Goal: Navigation & Orientation: Understand site structure

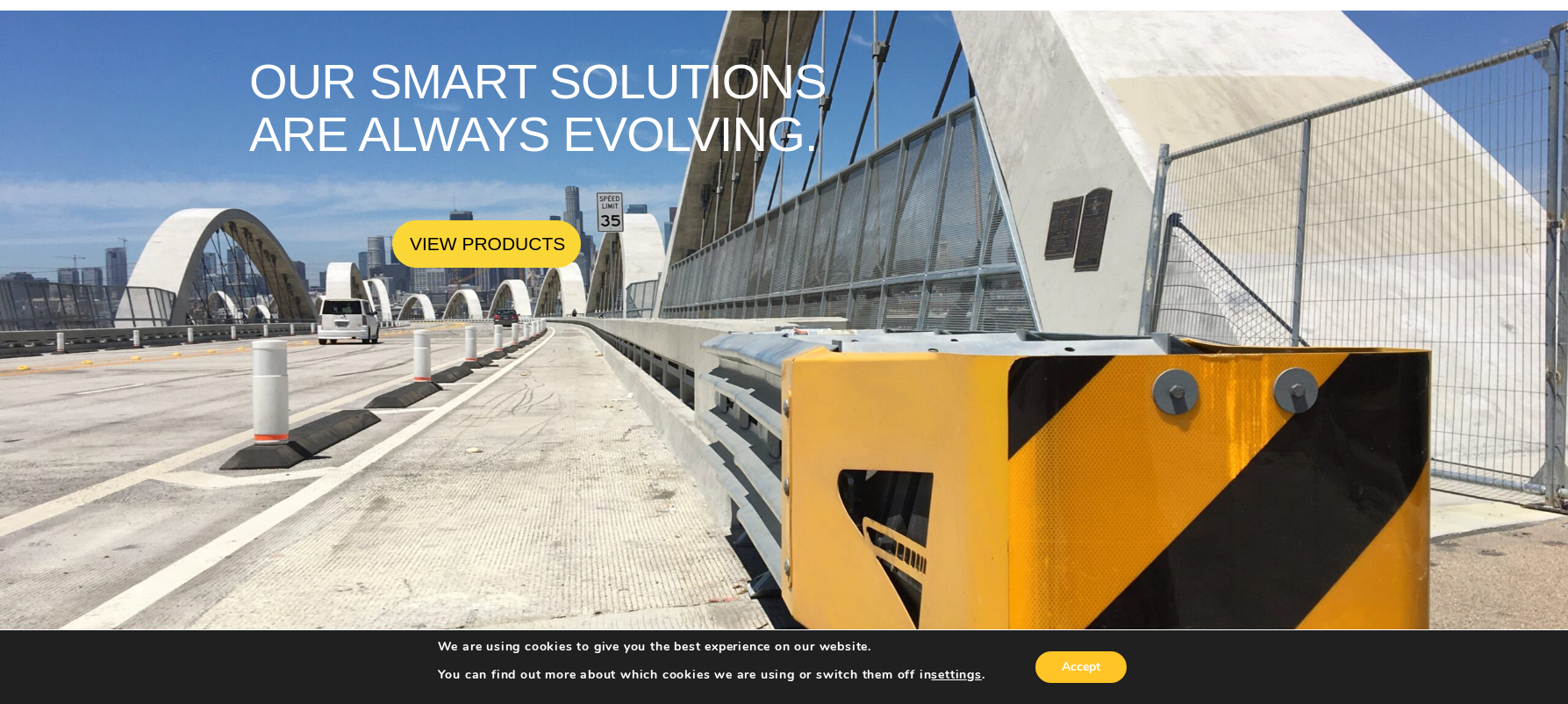
scroll to position [86, 0]
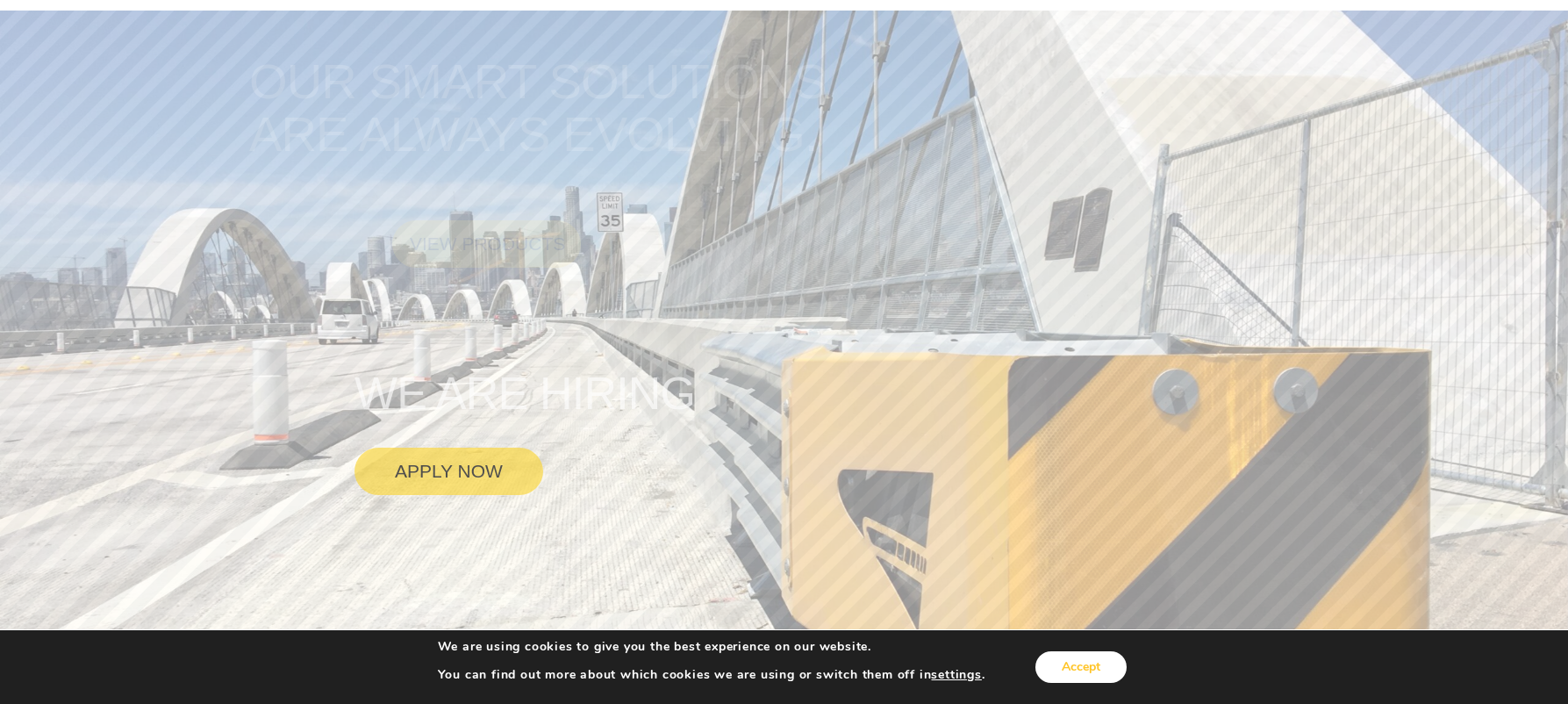
click at [943, 674] on button "Accept" at bounding box center [1080, 668] width 92 height 32
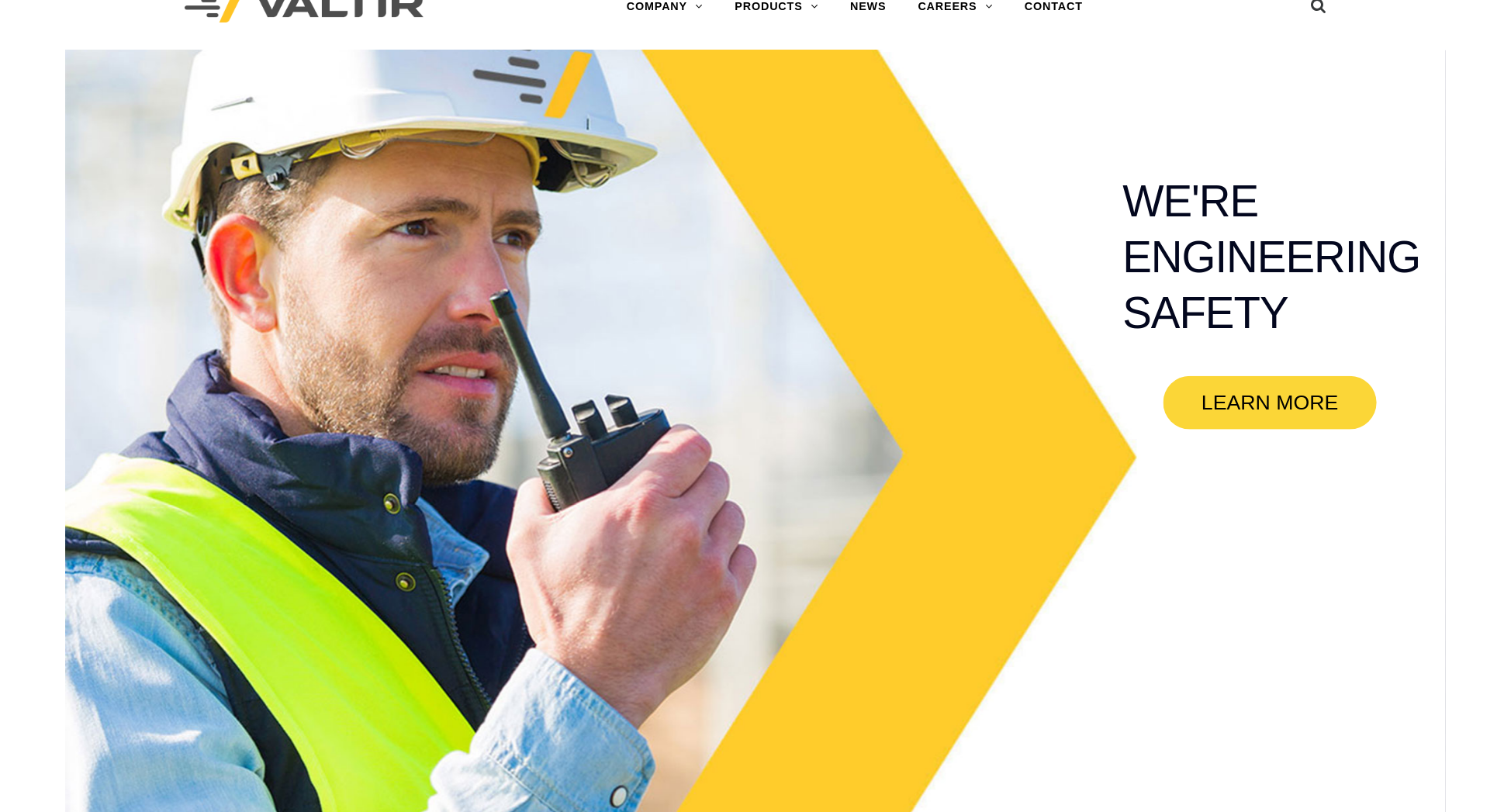
scroll to position [0, 0]
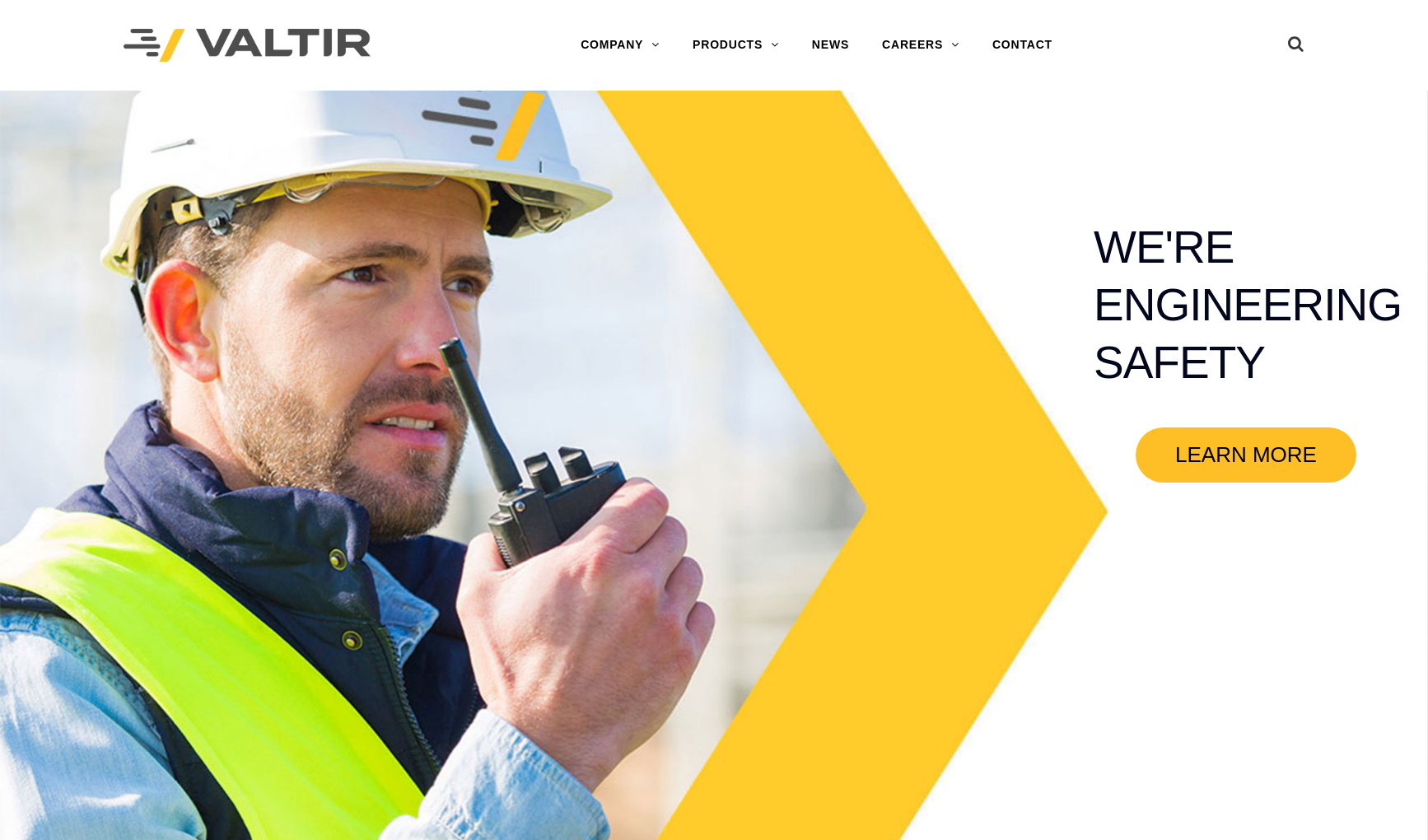
click at [885, 460] on link "LEARN MORE" at bounding box center [1246, 455] width 221 height 55
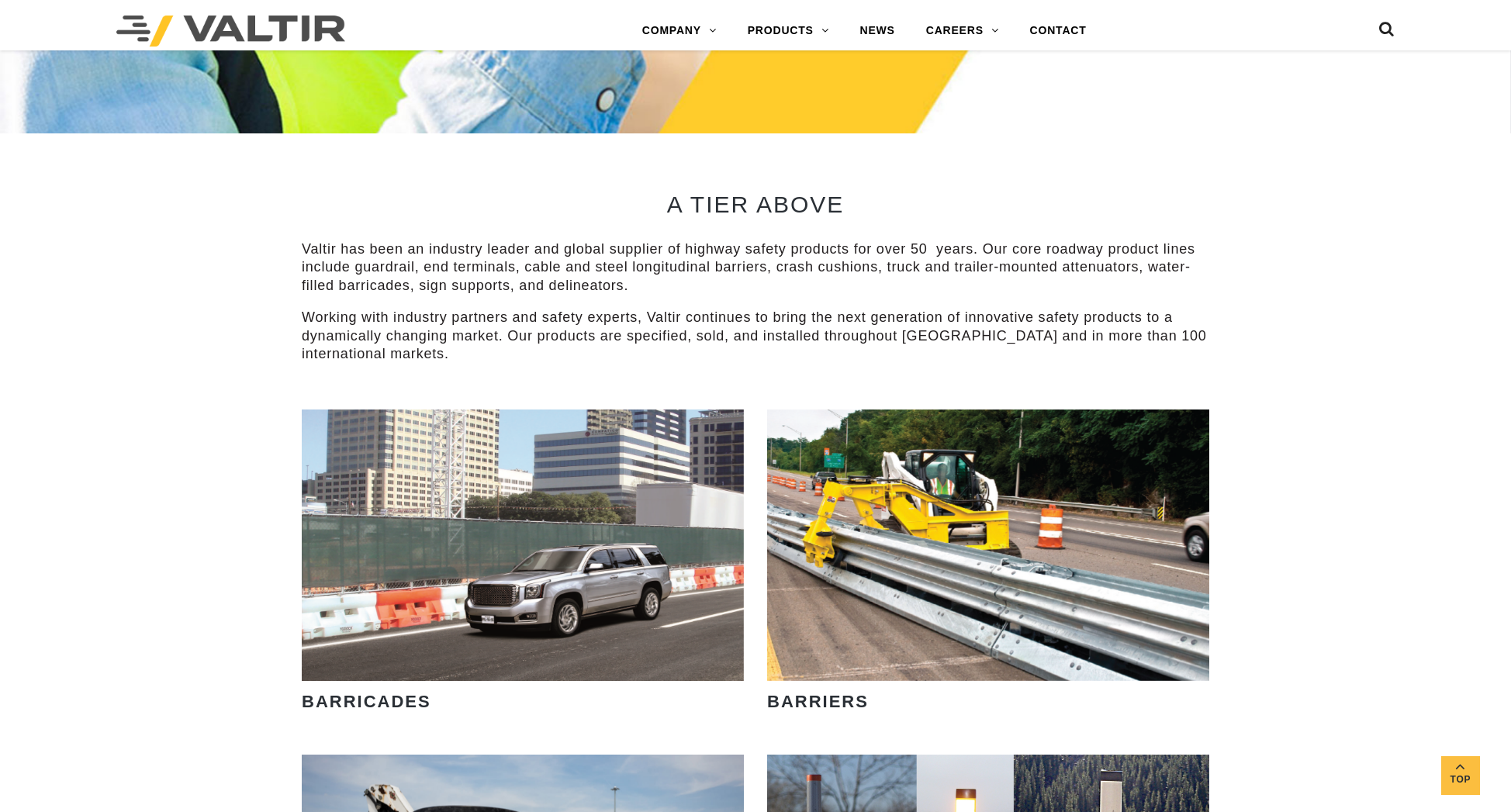
scroll to position [9, 0]
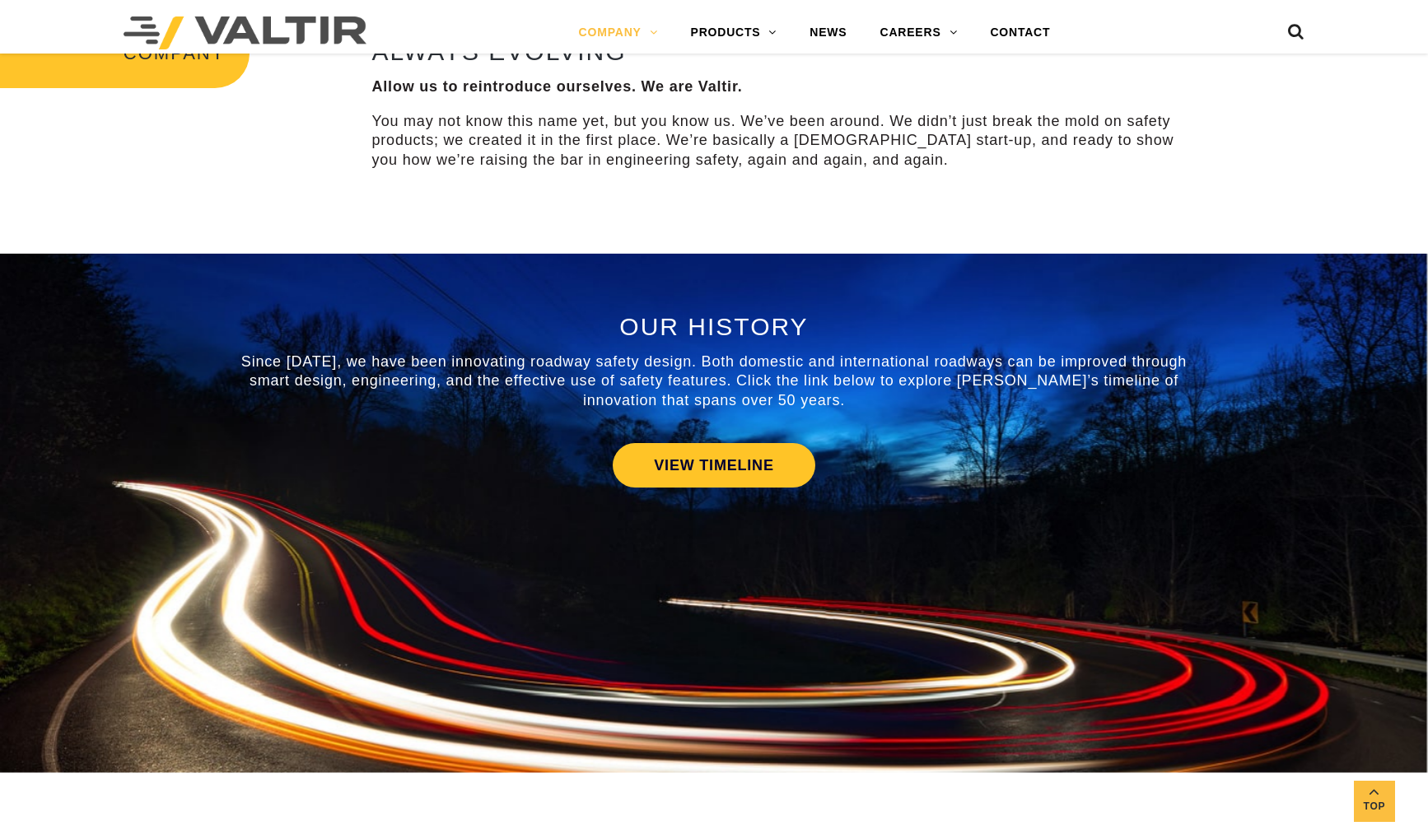
scroll to position [579, 0]
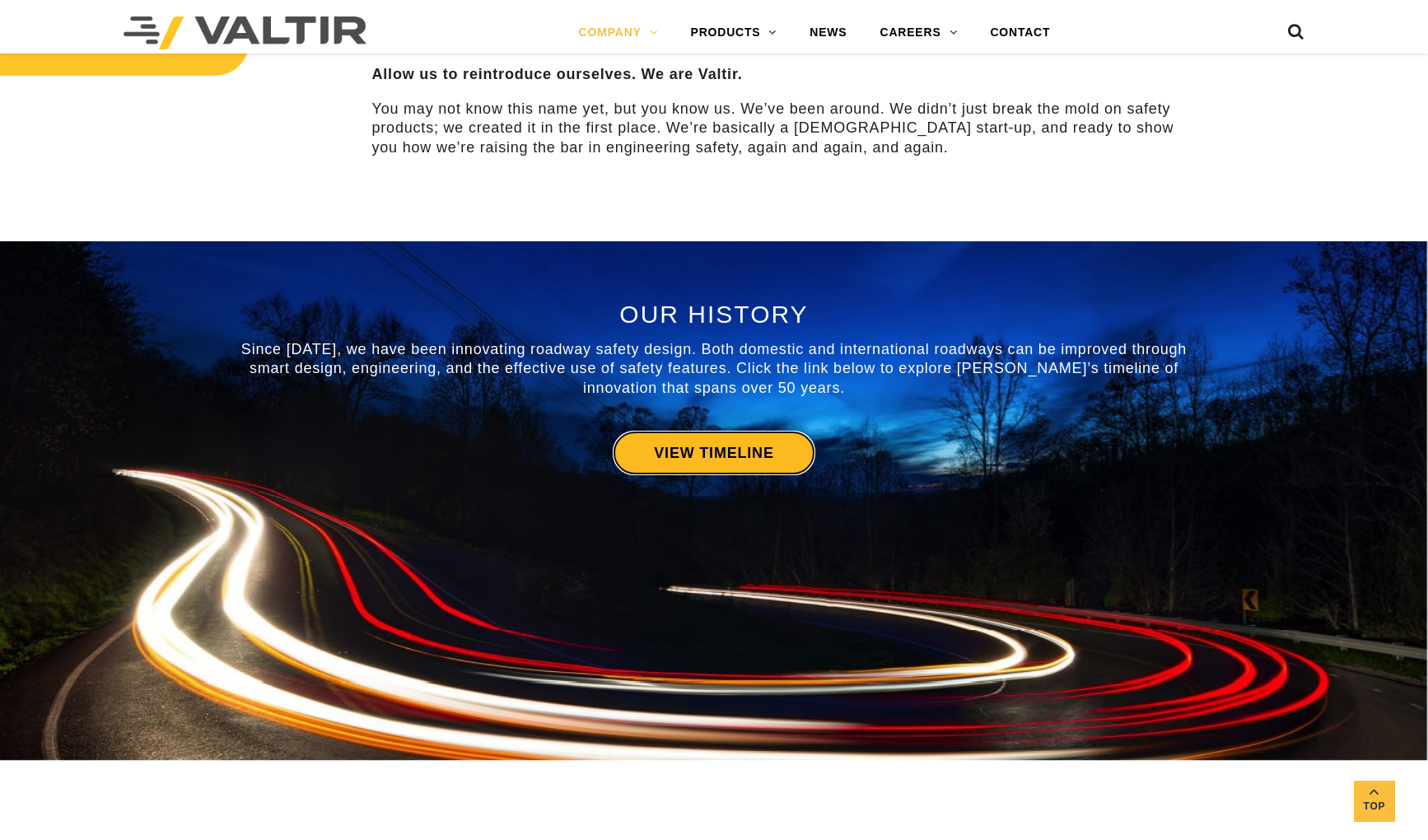
click at [757, 444] on link "VIEW TIMELINE" at bounding box center [714, 453] width 202 height 44
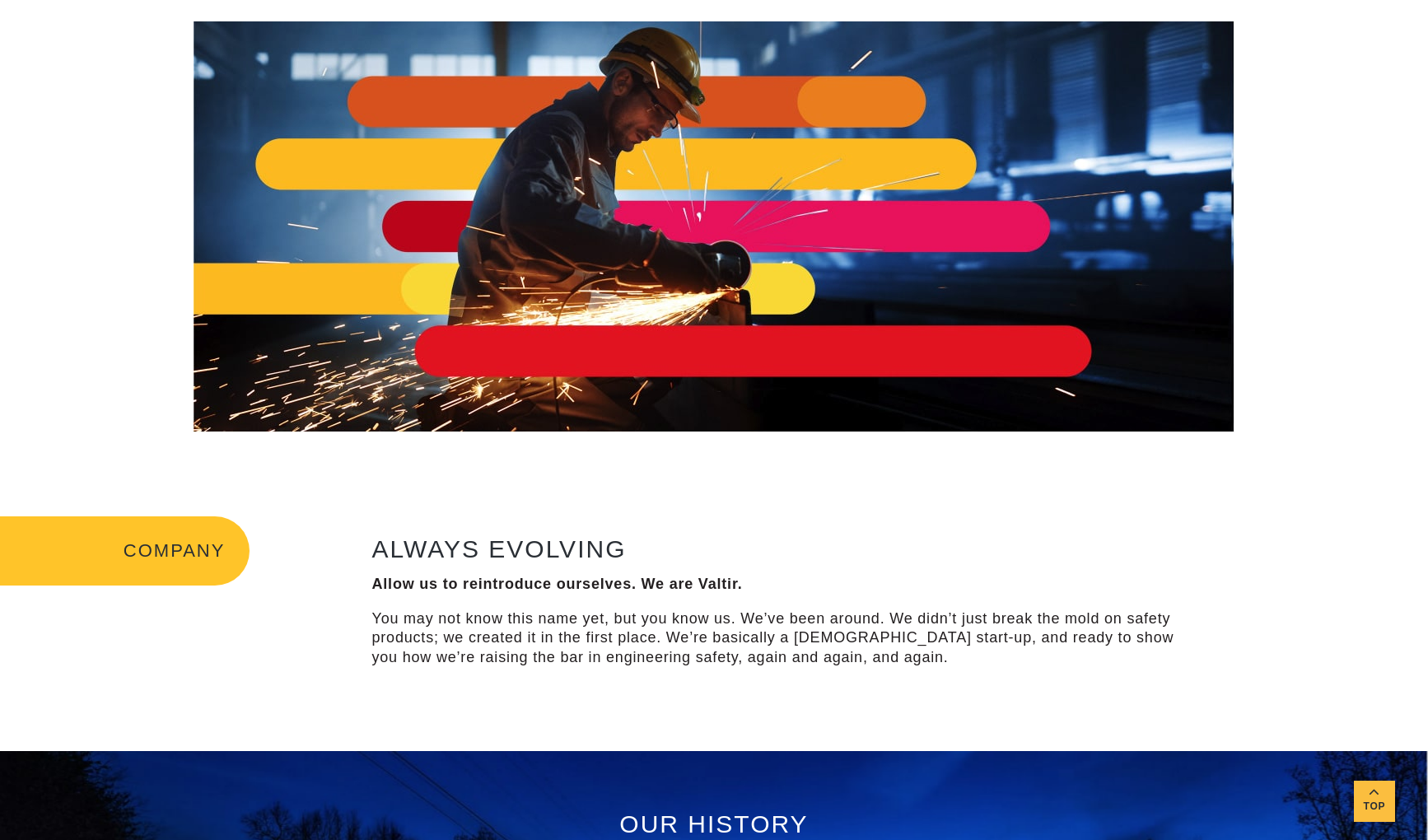
scroll to position [0, 0]
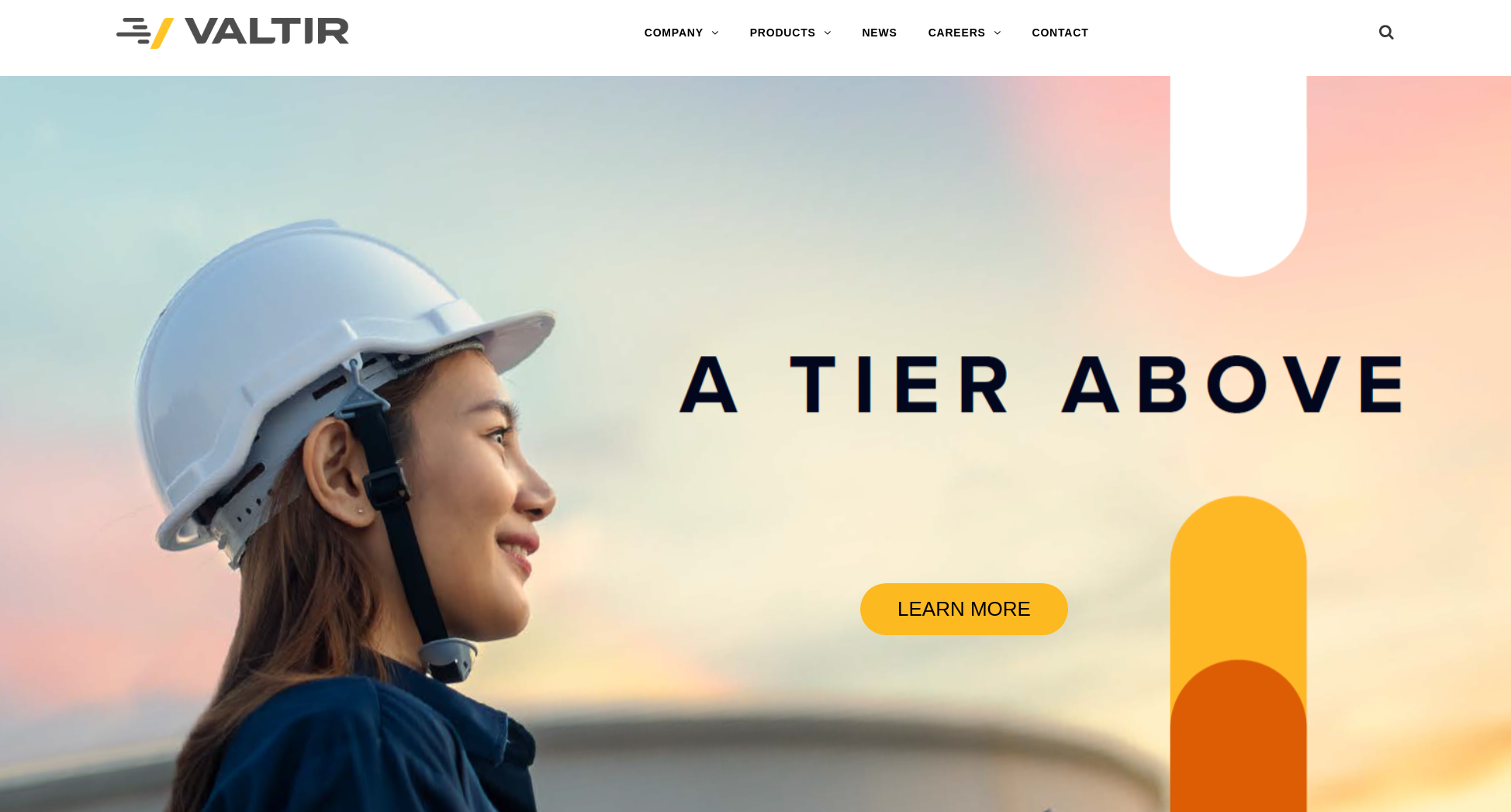
click at [958, 613] on link "LEARN MORE" at bounding box center [964, 609] width 208 height 52
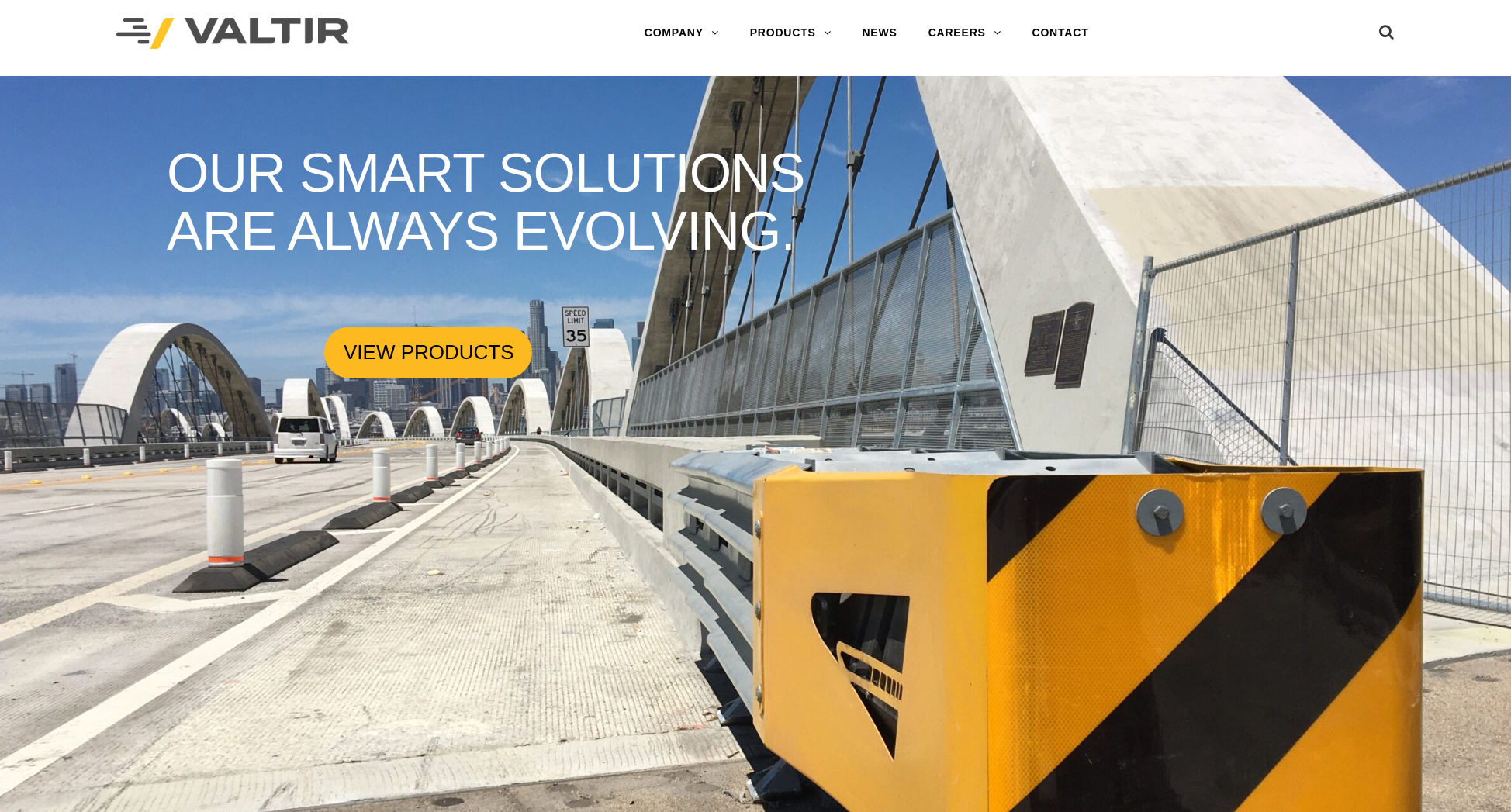
click at [435, 349] on link "VIEW PRODUCTS" at bounding box center [428, 353] width 208 height 52
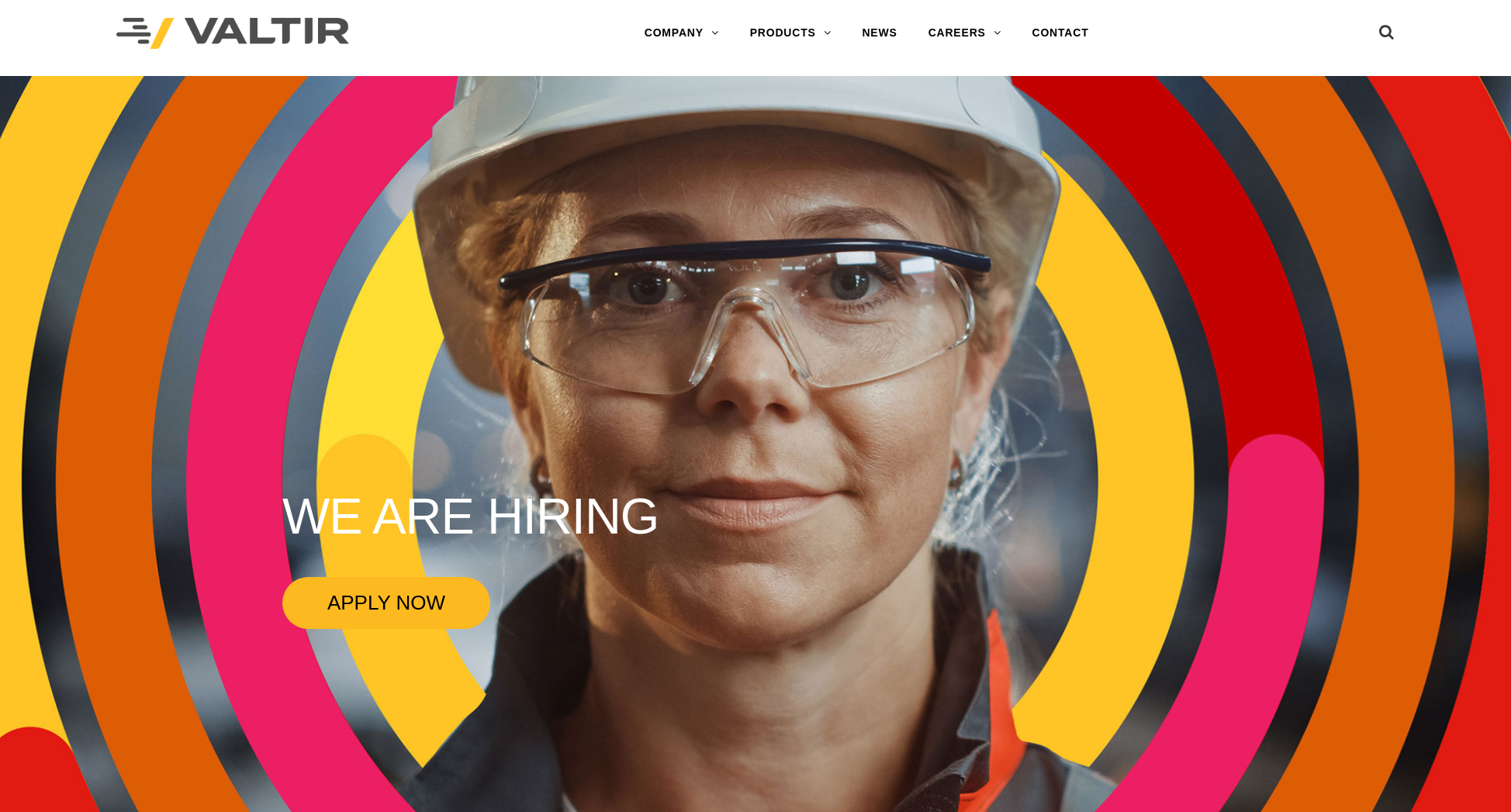
click at [391, 598] on link "APPLY NOW" at bounding box center [386, 603] width 208 height 52
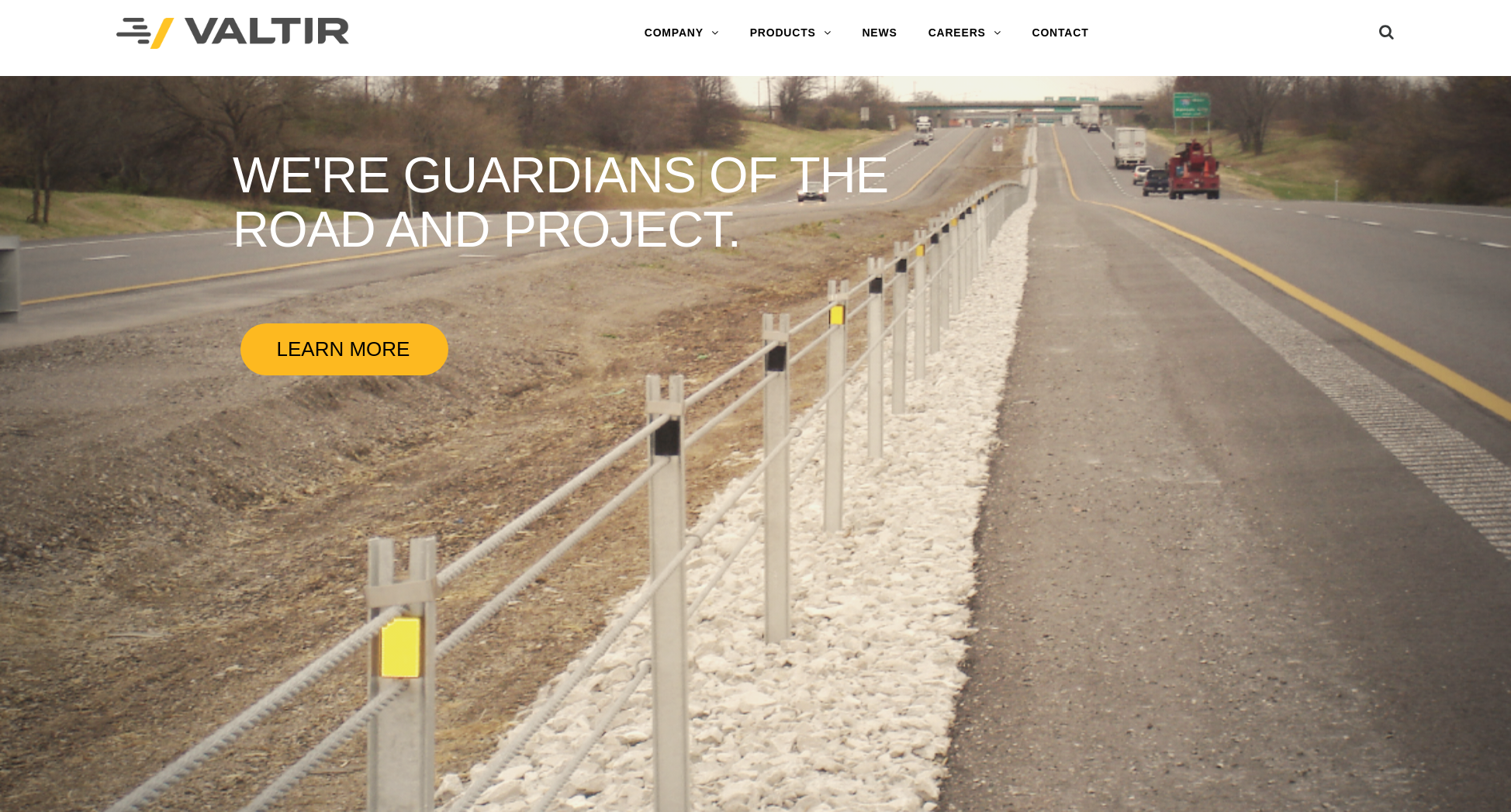
click at [354, 351] on link "LEARN MORE" at bounding box center [344, 349] width 208 height 52
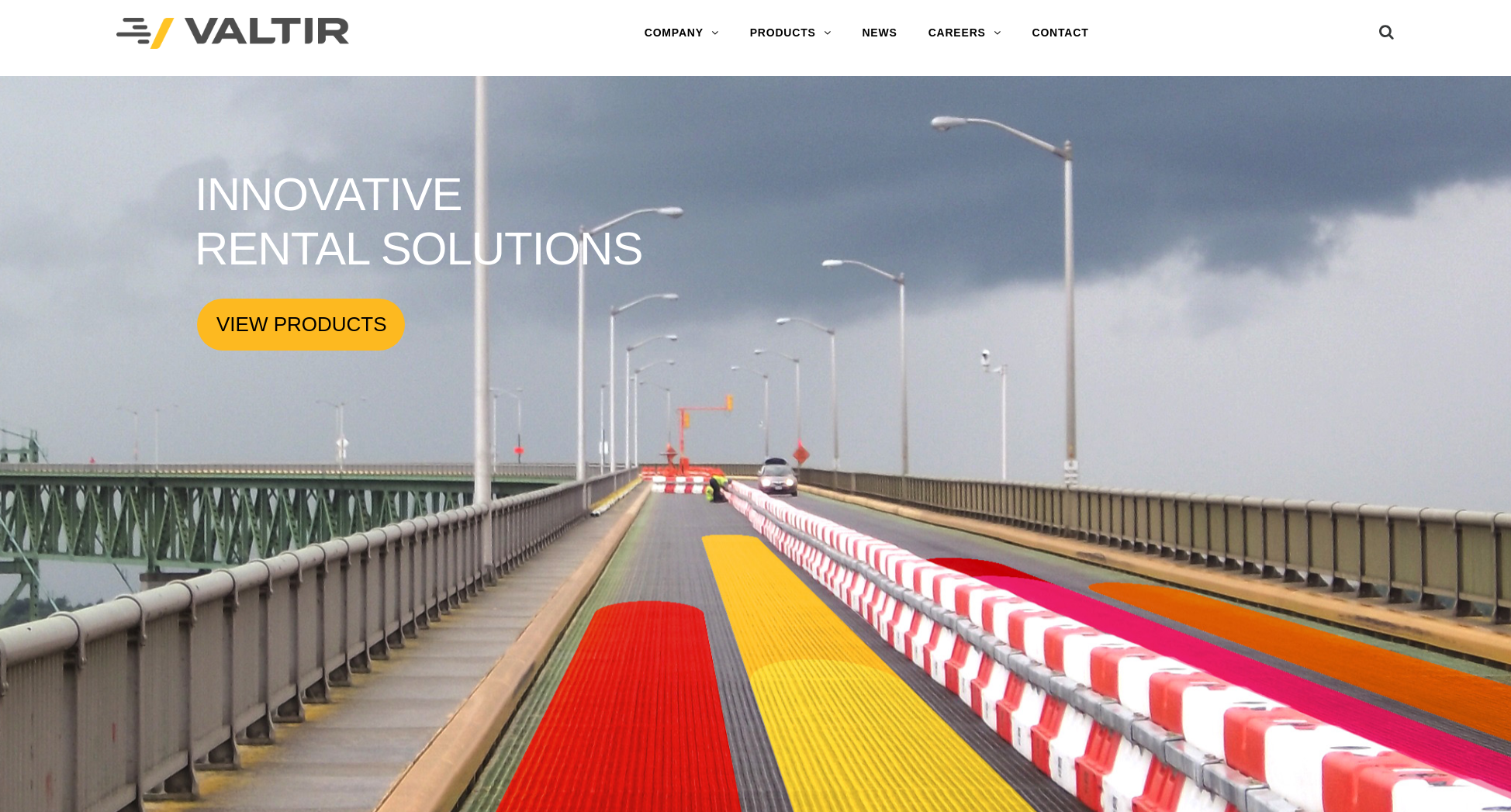
click at [267, 319] on link "VIEW PRODUCTS" at bounding box center [301, 324] width 208 height 52
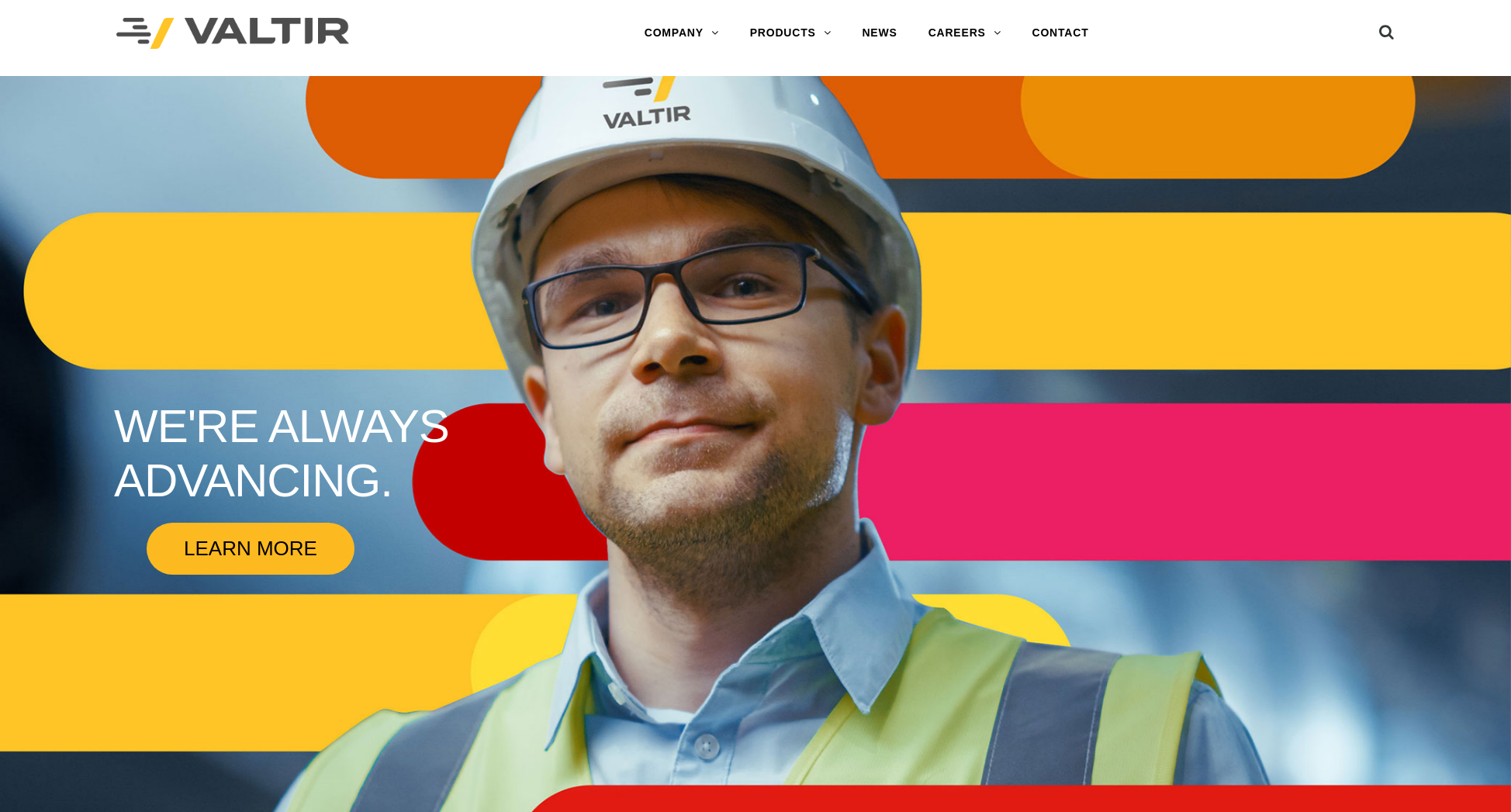
click at [287, 561] on link "LEARN MORE" at bounding box center [251, 549] width 208 height 52
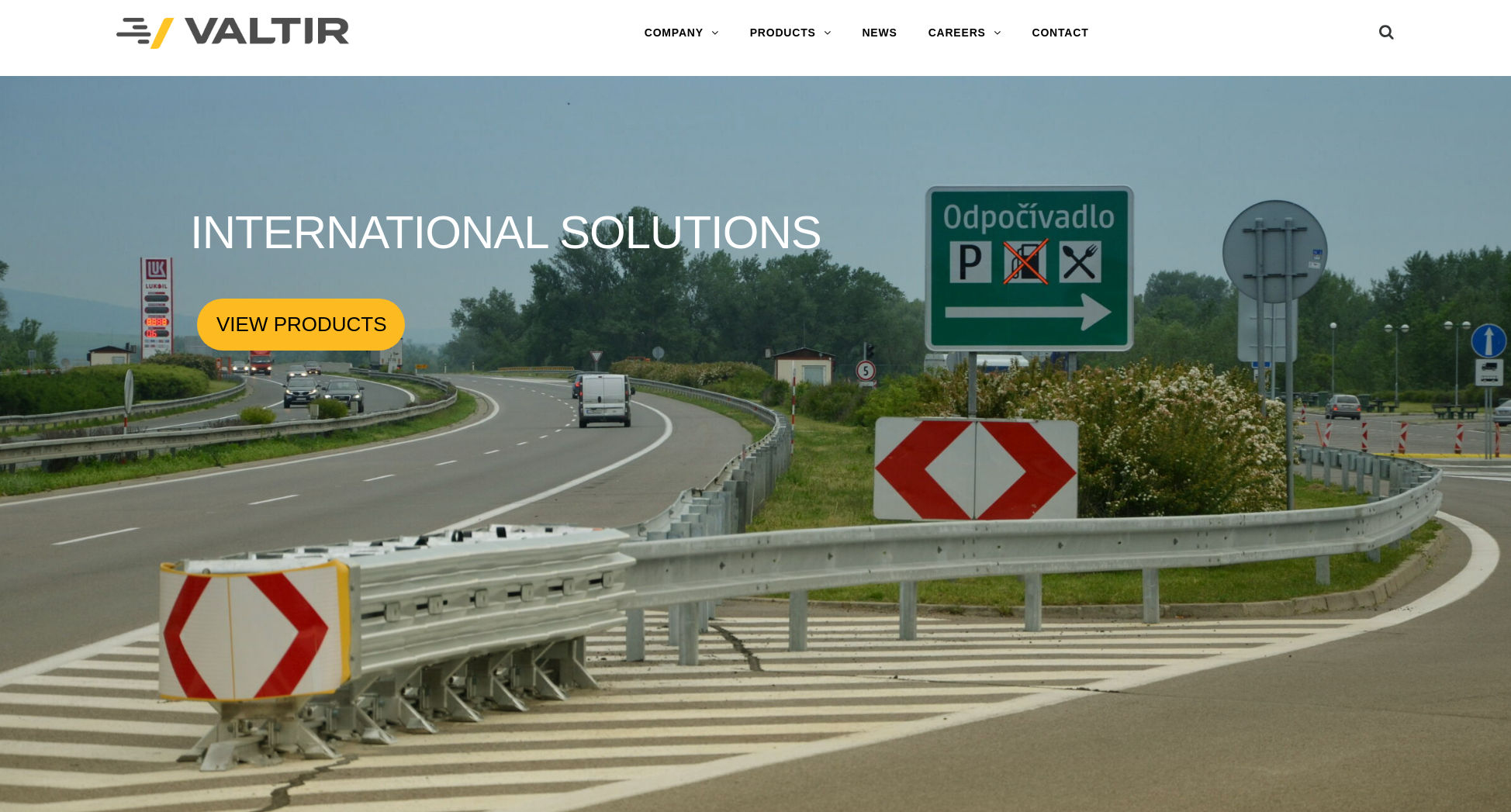
click at [327, 343] on link "VIEW PRODUCTS" at bounding box center [301, 324] width 208 height 52
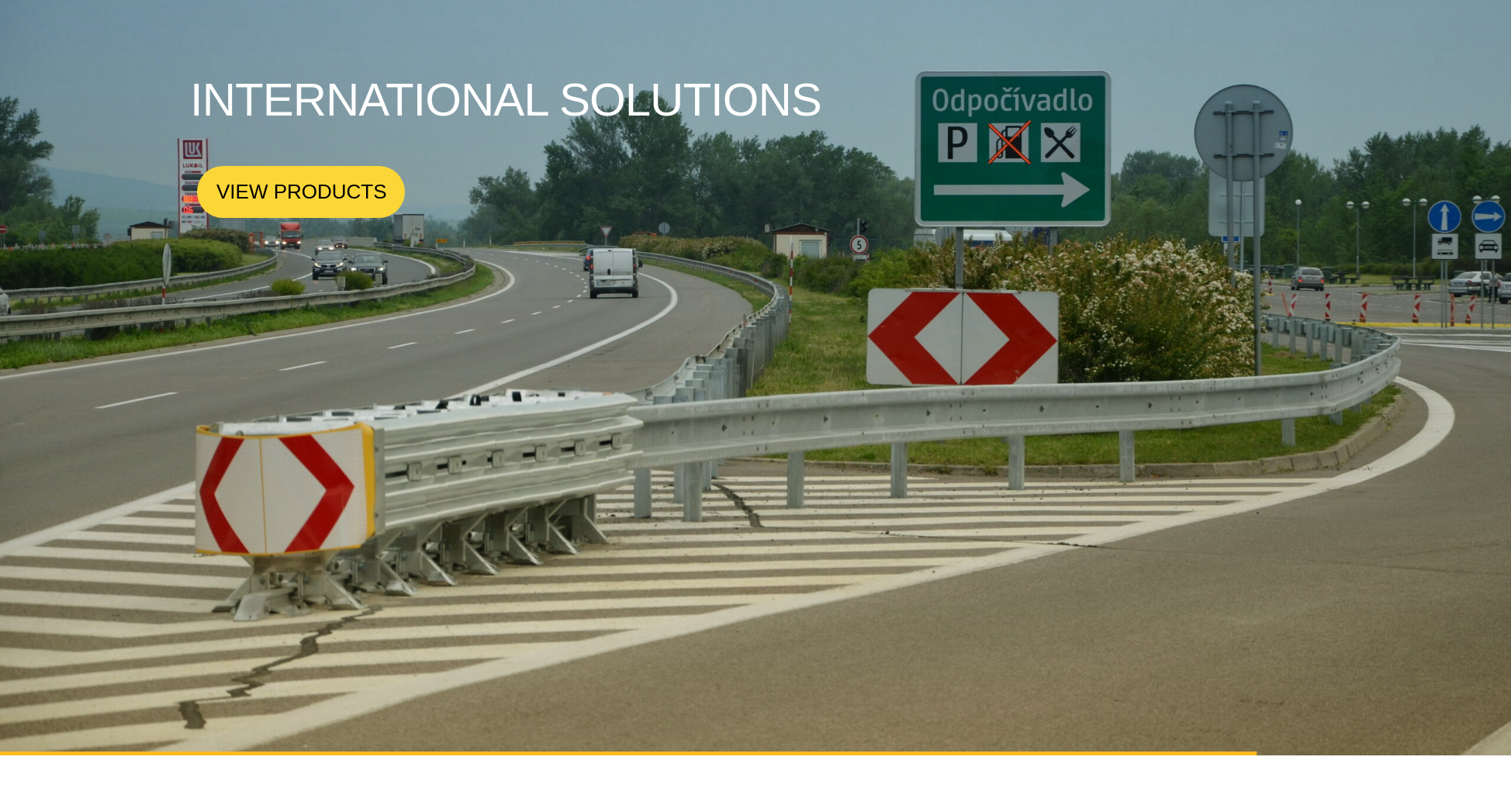
scroll to position [142, 0]
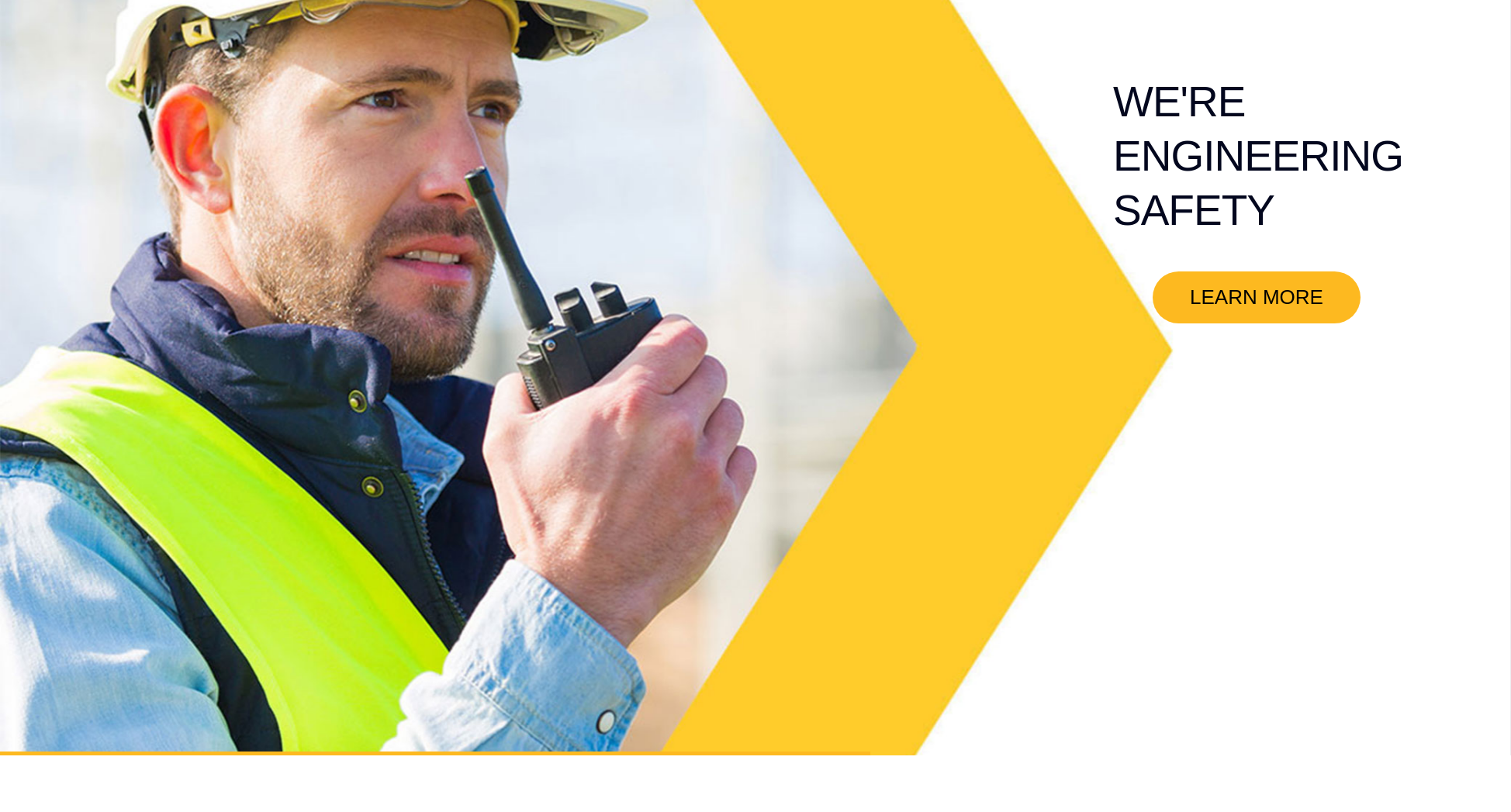
click at [1280, 300] on link "LEARN MORE" at bounding box center [1257, 298] width 208 height 52
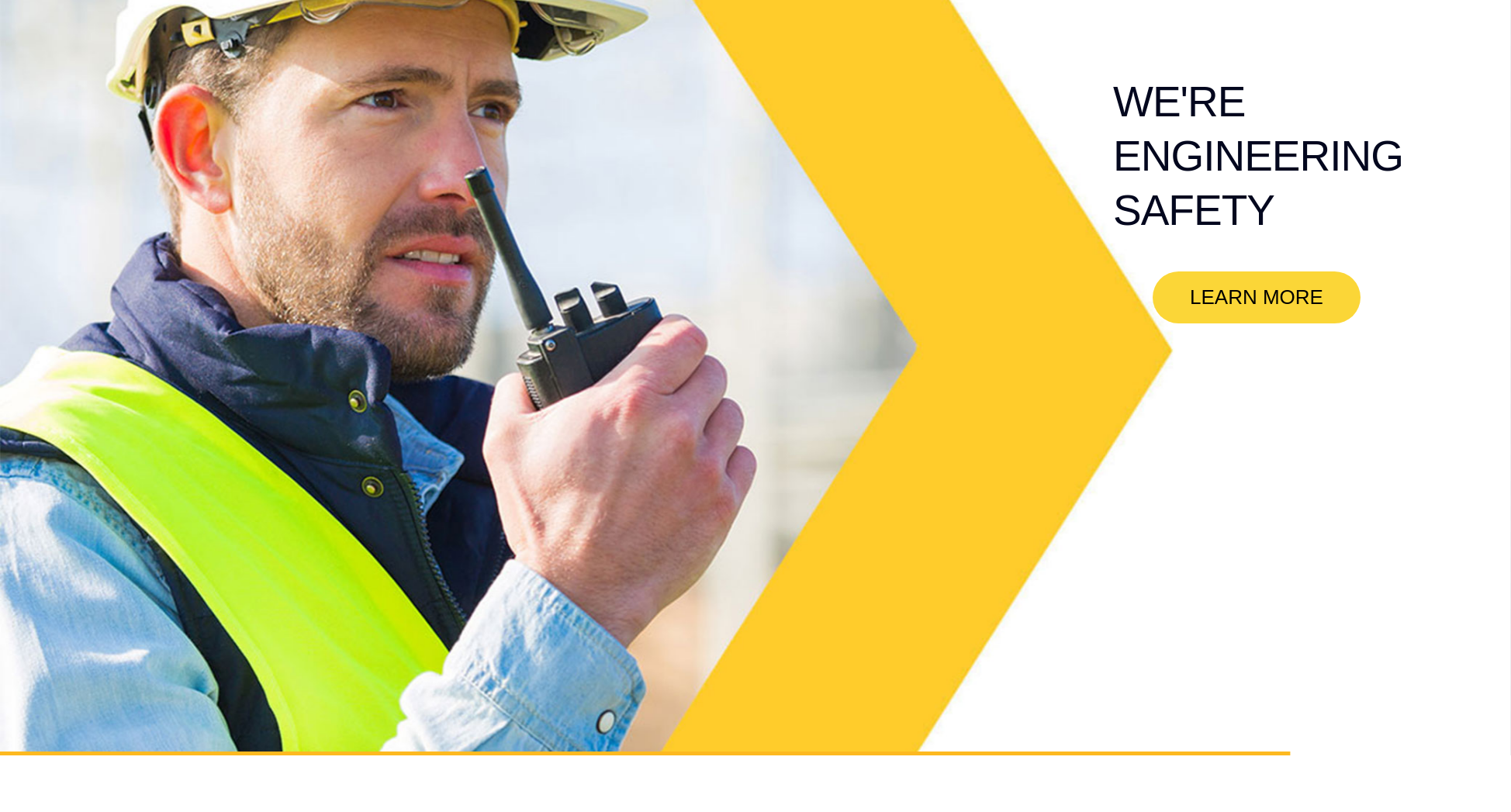
drag, startPoint x: 1194, startPoint y: 752, endPoint x: 1487, endPoint y: 748, distance: 293.0
click at [1487, 748] on rs-module "LEARN MORE OUR SMART SOLUTIONS ARE ALWAYS EVOLVING. VIEW PRODUCTS WE ARE HIRING…" at bounding box center [756, 349] width 1511 height 812
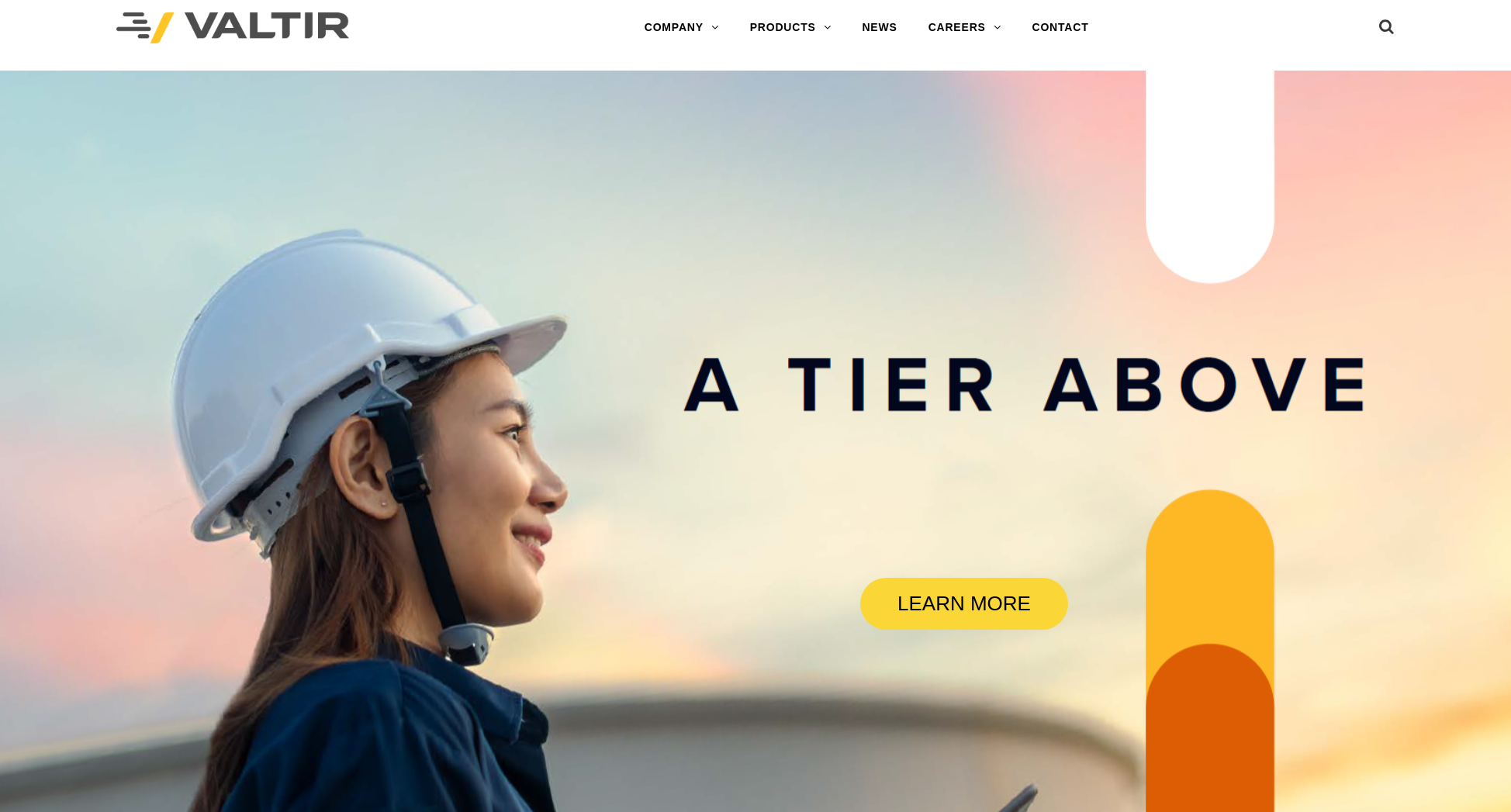
scroll to position [0, 0]
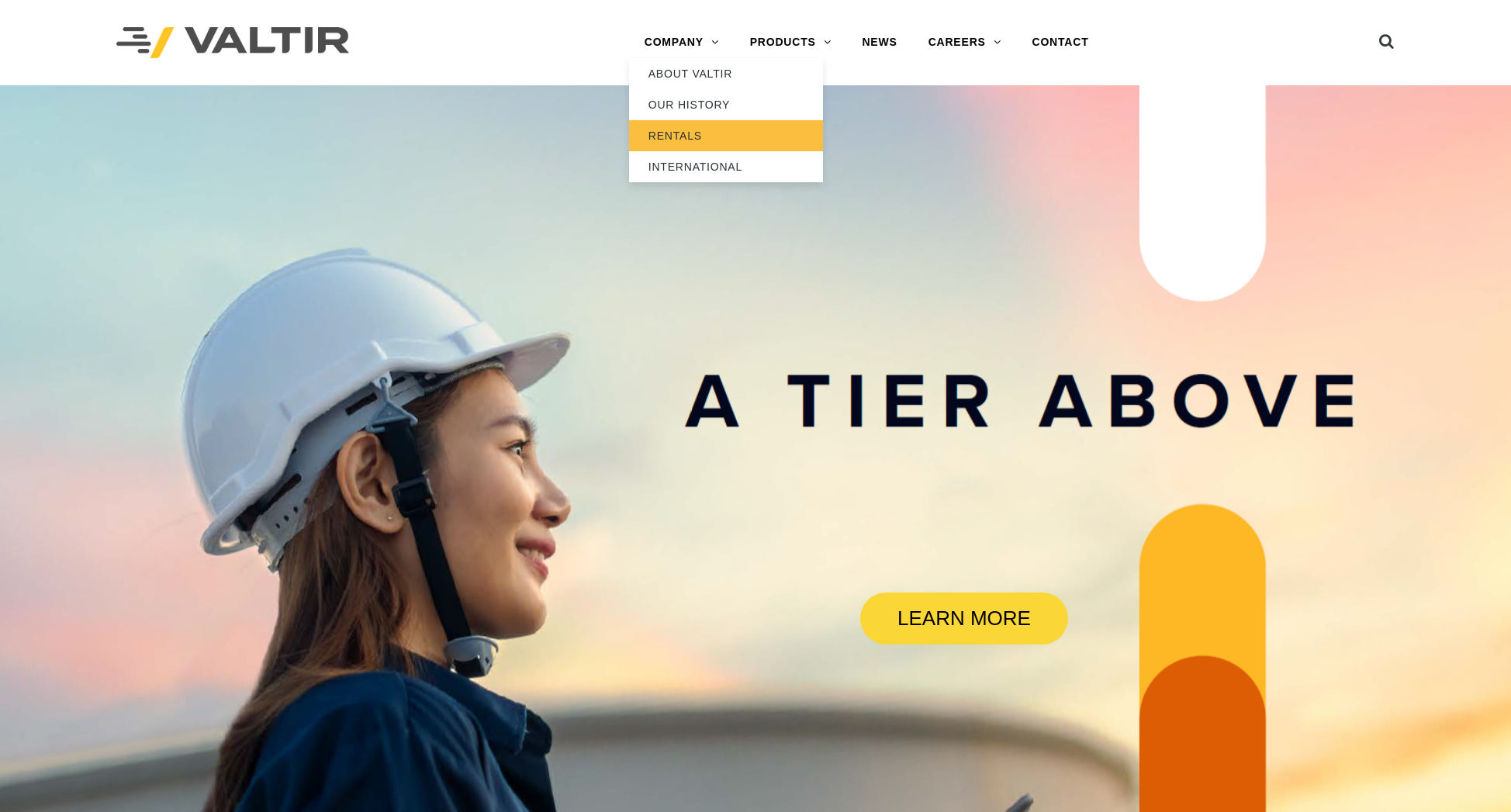
click at [682, 130] on link "RENTALS" at bounding box center [726, 136] width 194 height 31
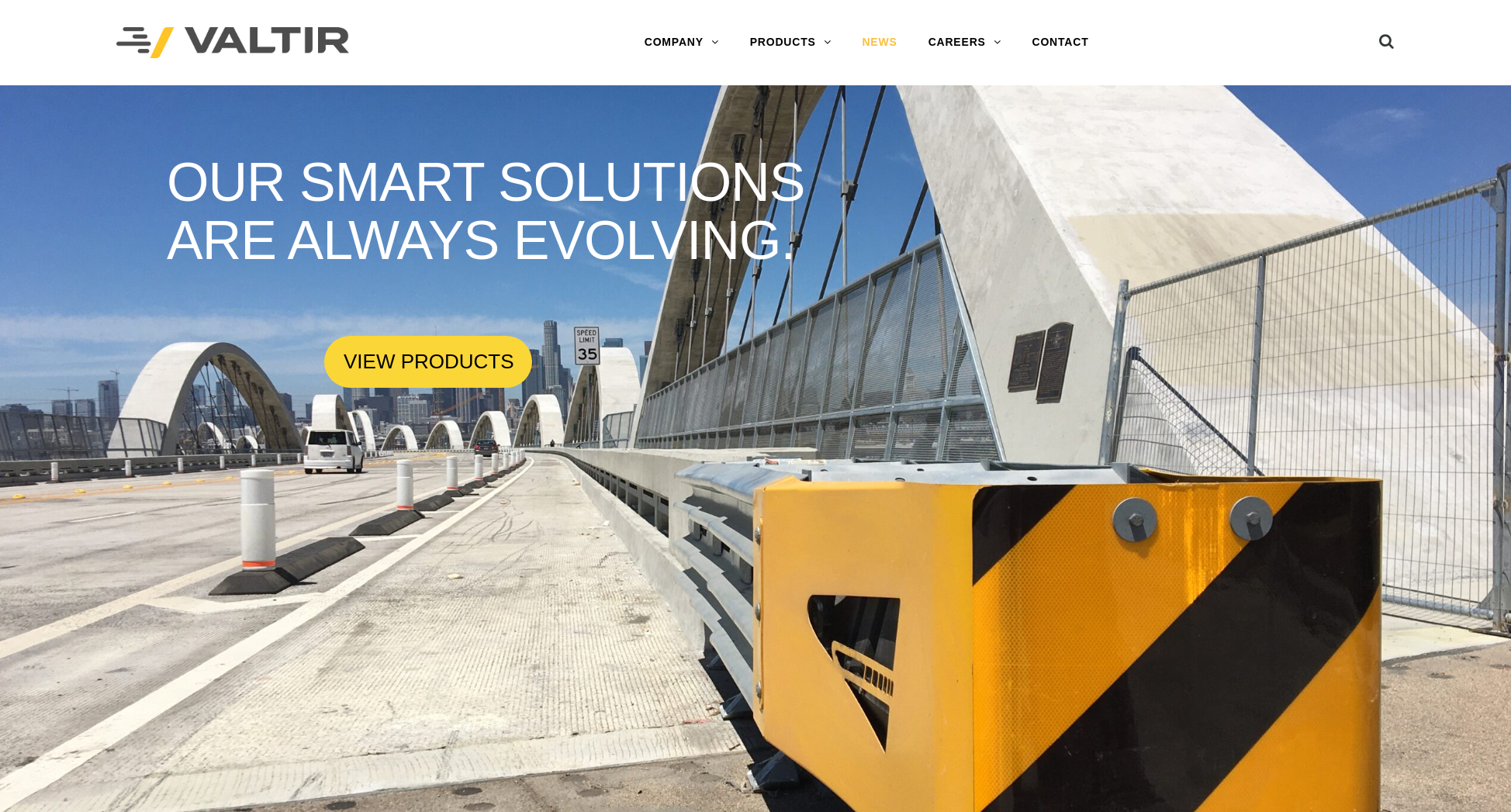
click at [890, 42] on link "NEWS" at bounding box center [879, 43] width 66 height 31
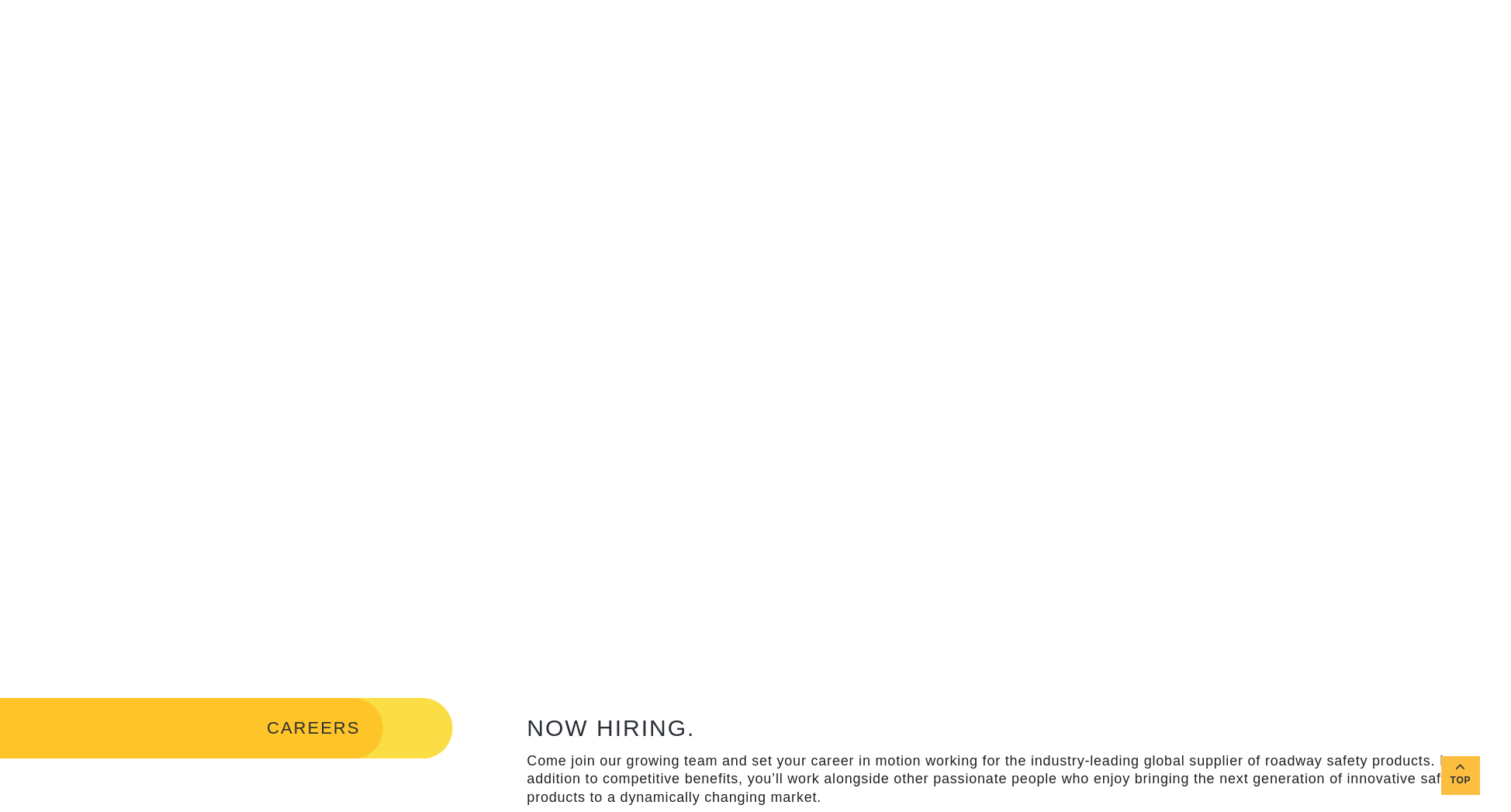
scroll to position [28, 0]
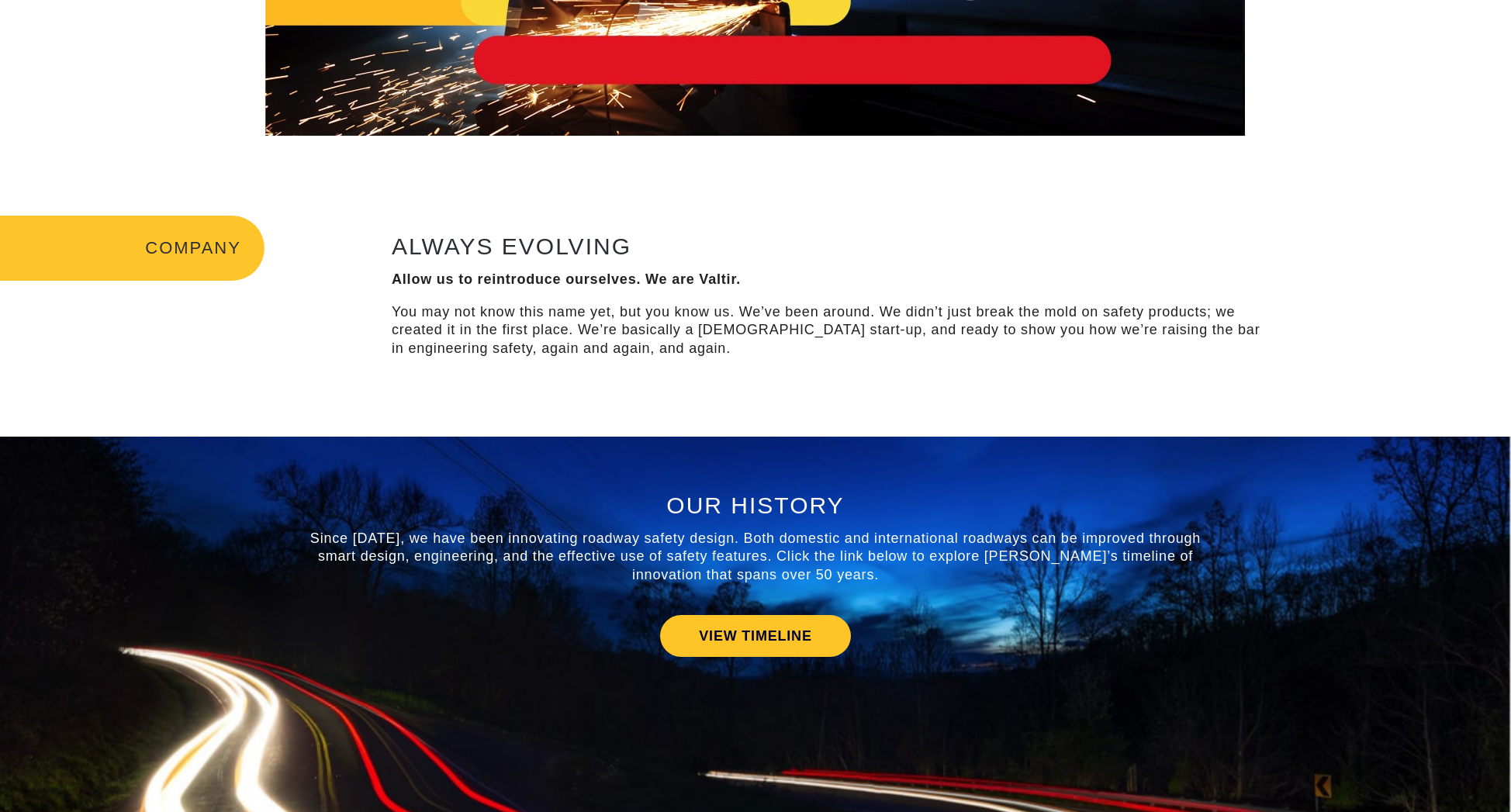
scroll to position [20, 0]
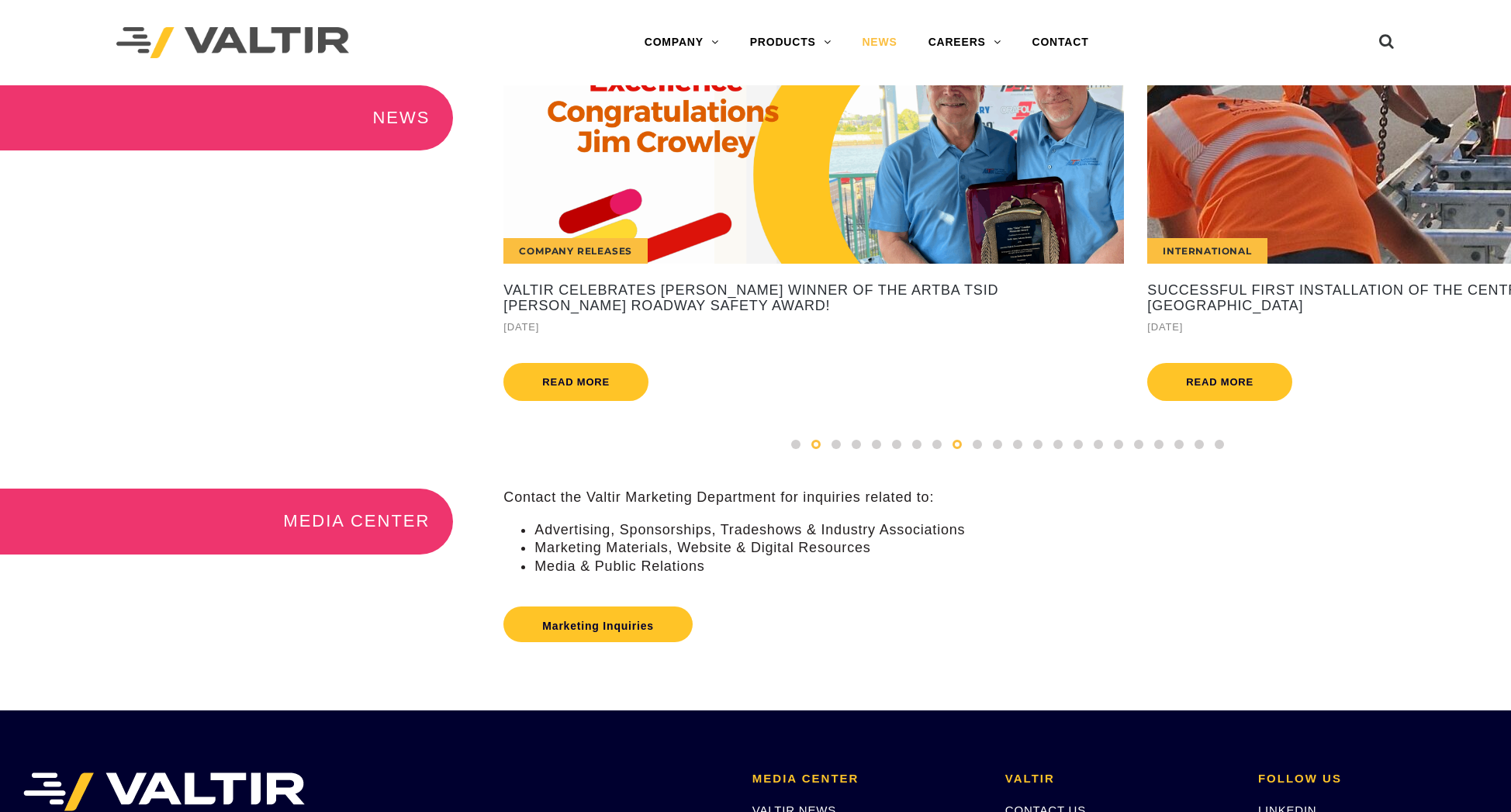
click at [947, 453] on div at bounding box center [957, 444] width 20 height 17
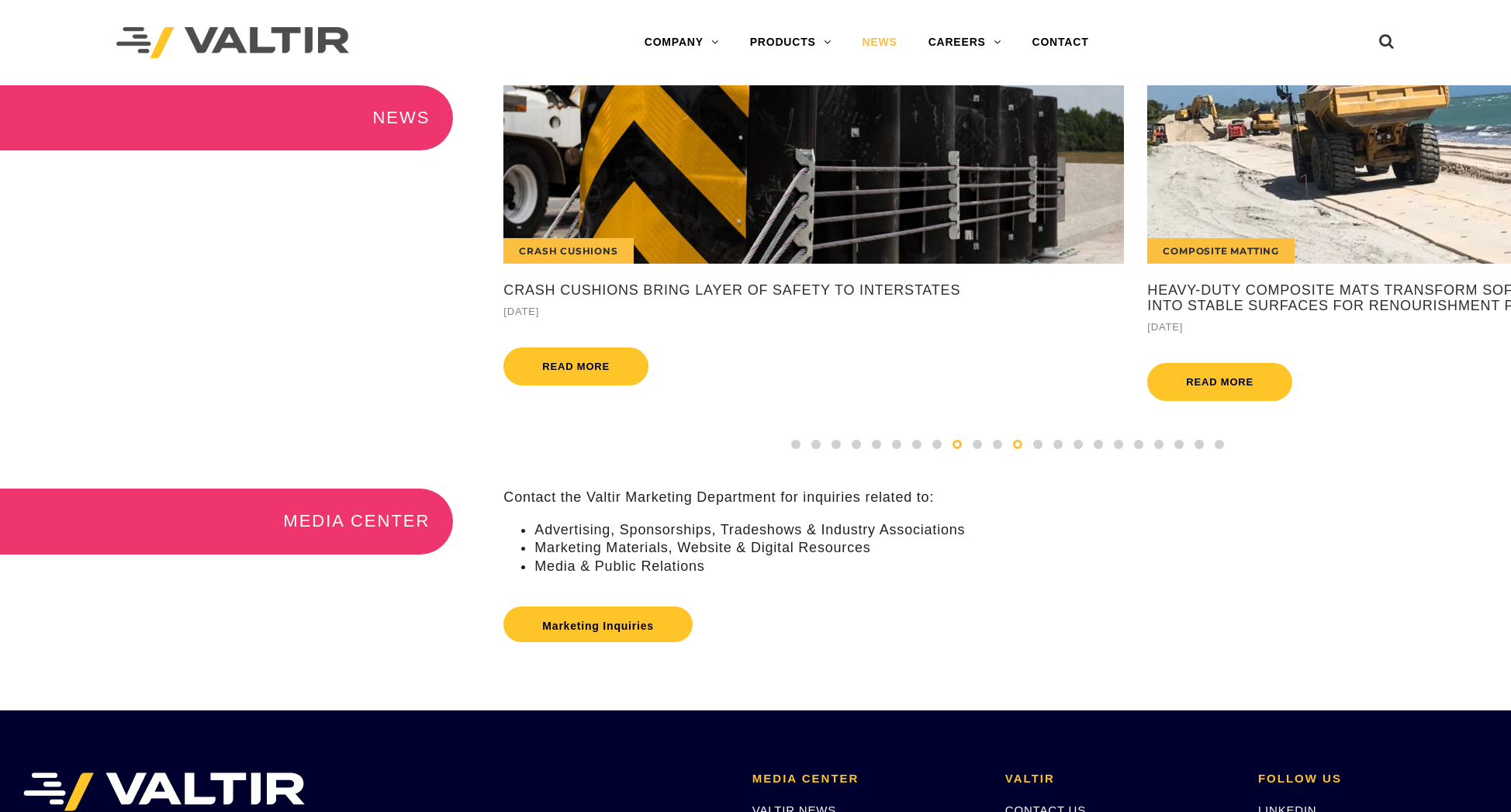
click at [1008, 453] on div at bounding box center [1018, 444] width 20 height 17
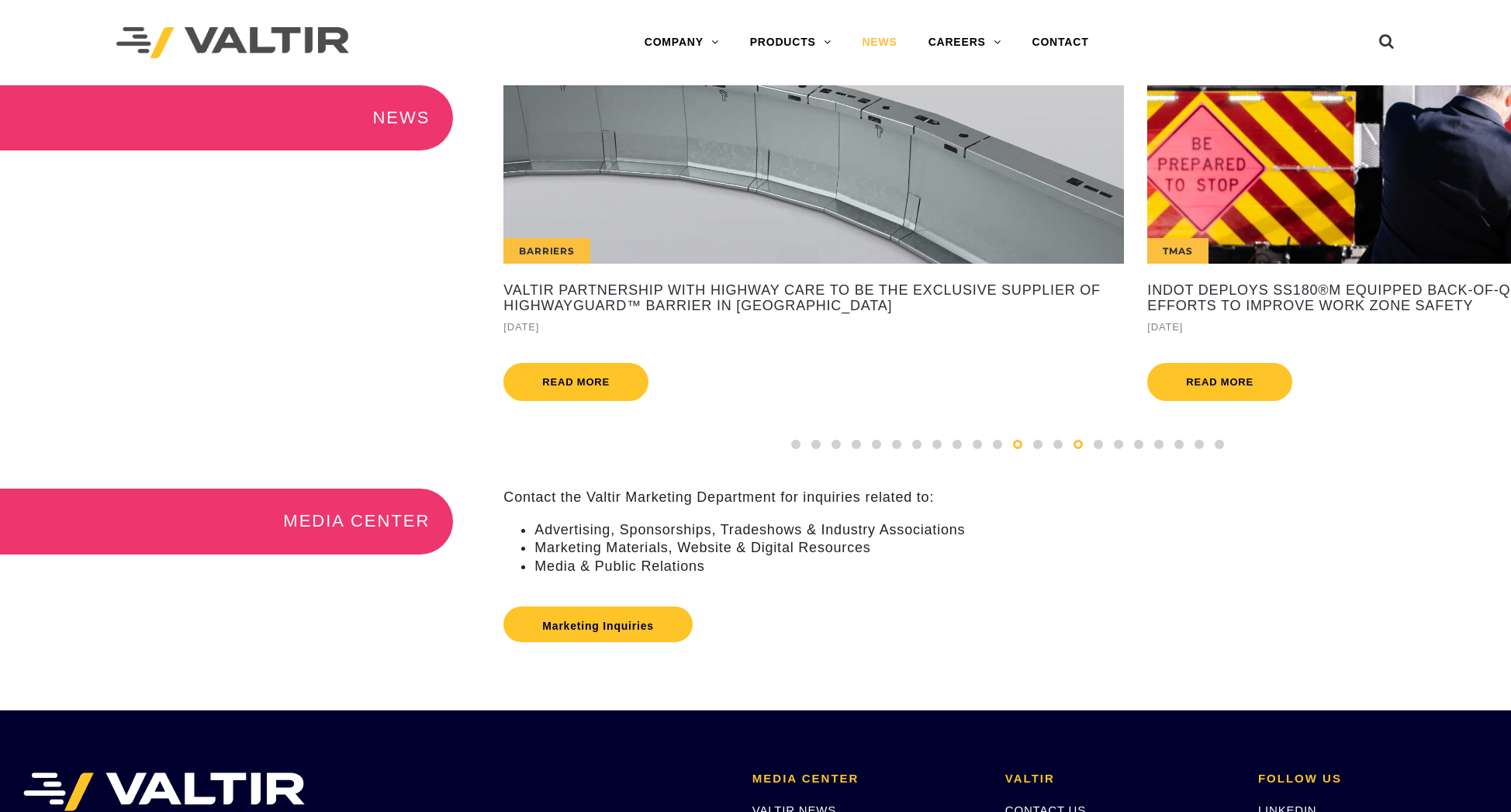
click at [1081, 453] on div at bounding box center [1078, 444] width 20 height 17
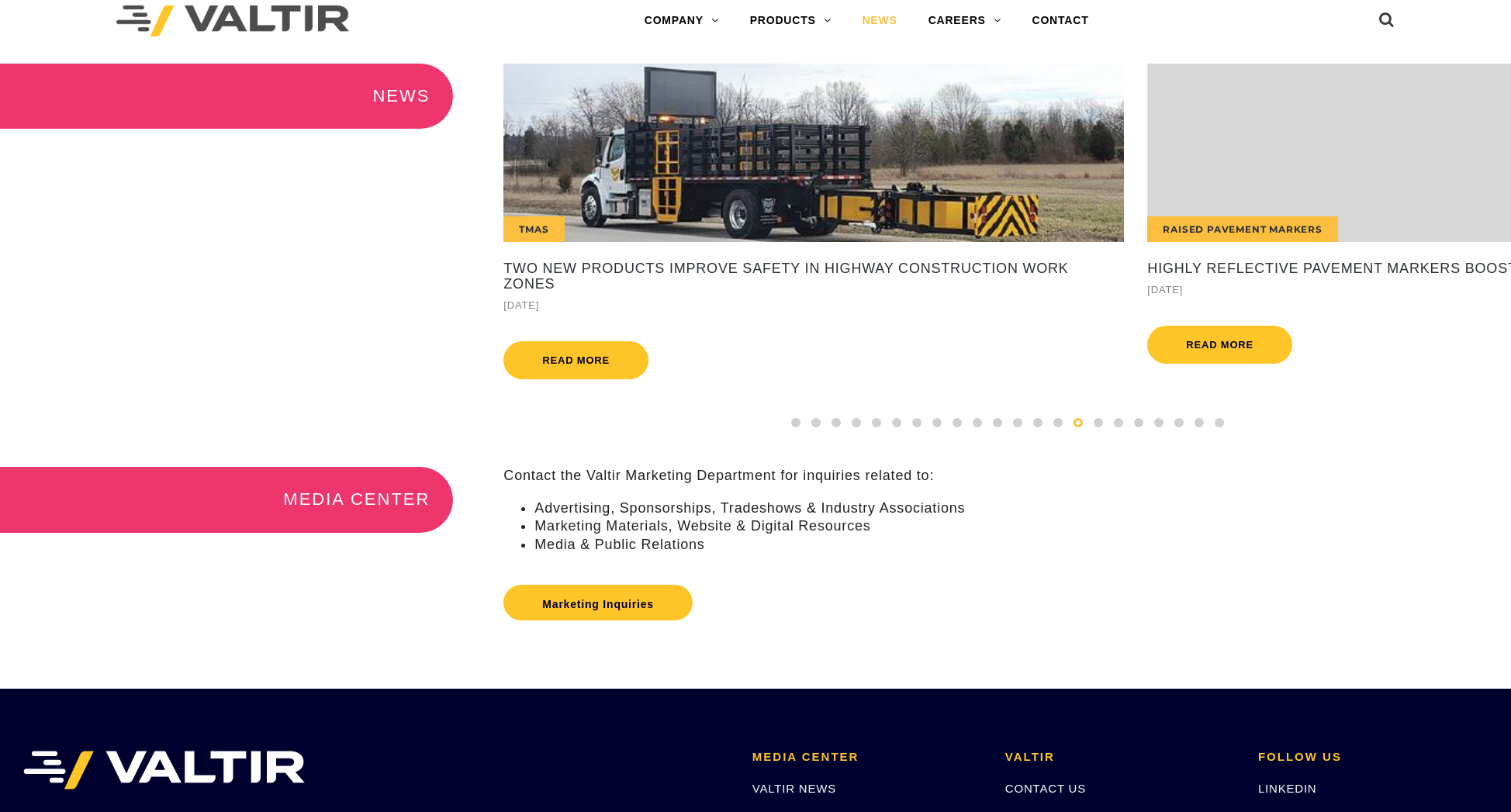
scroll to position [34, 0]
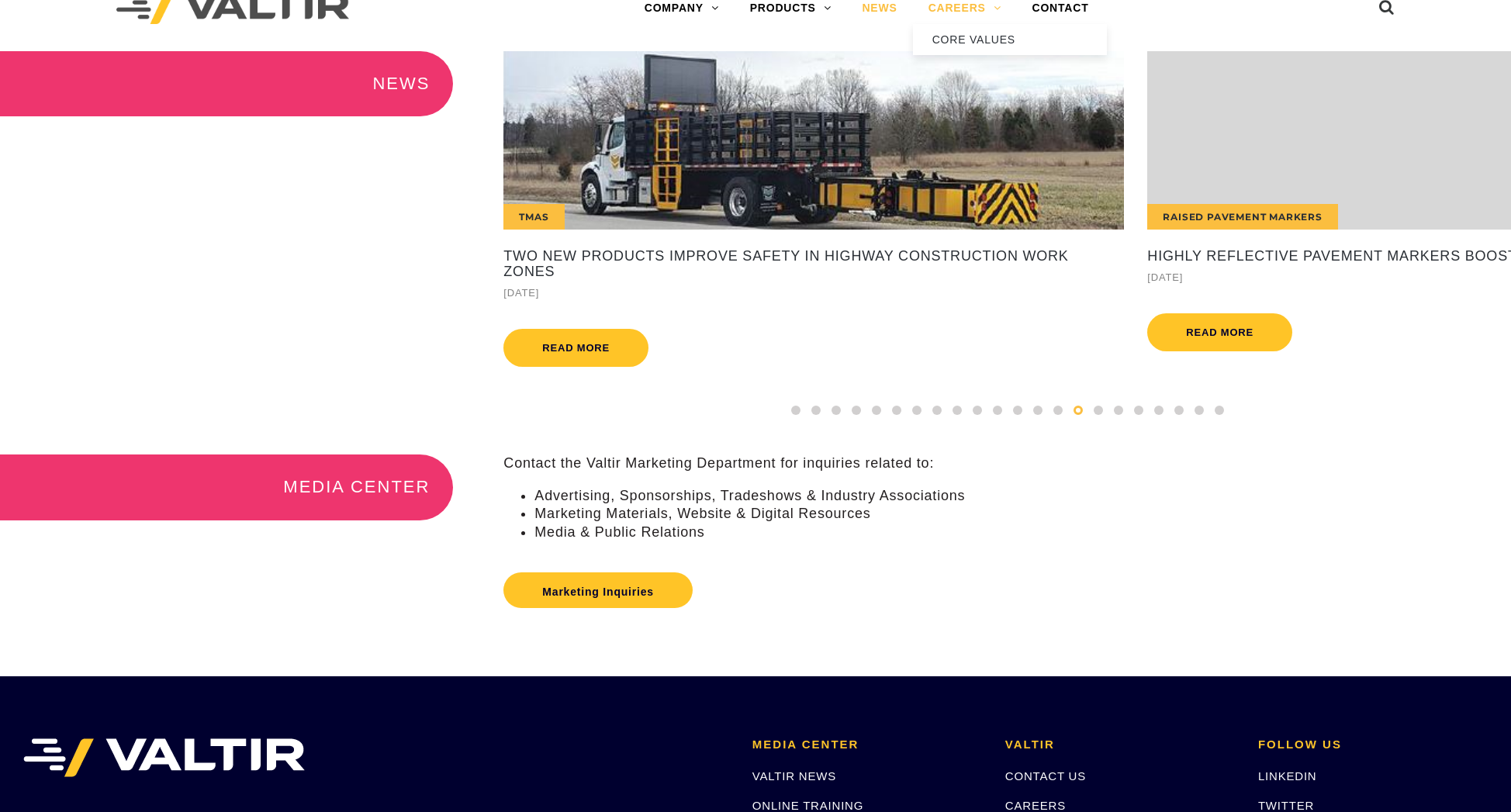
click at [957, 11] on link "CAREERS" at bounding box center [964, 9] width 104 height 31
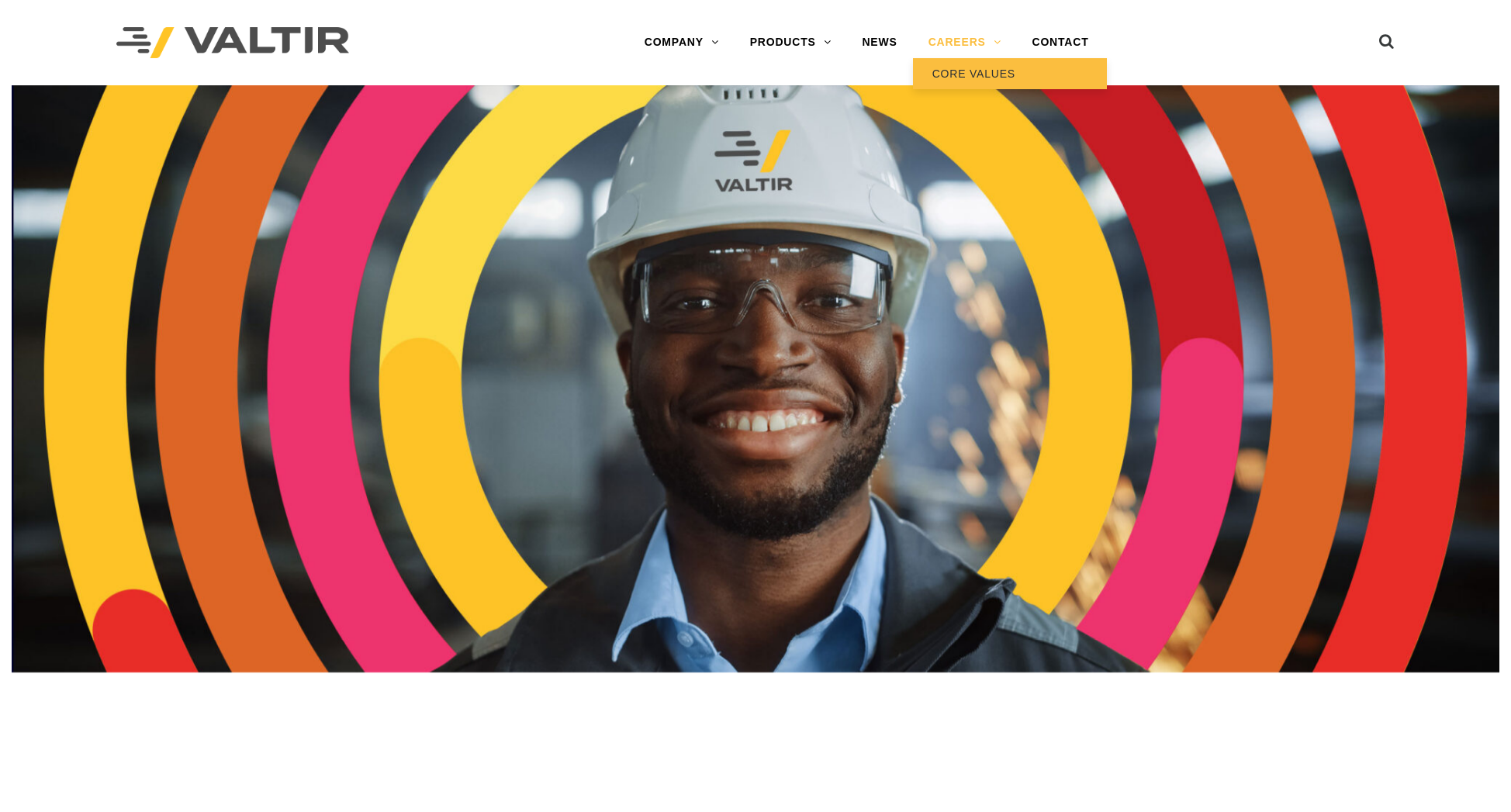
click at [979, 75] on link "CORE VALUES" at bounding box center [1009, 74] width 194 height 31
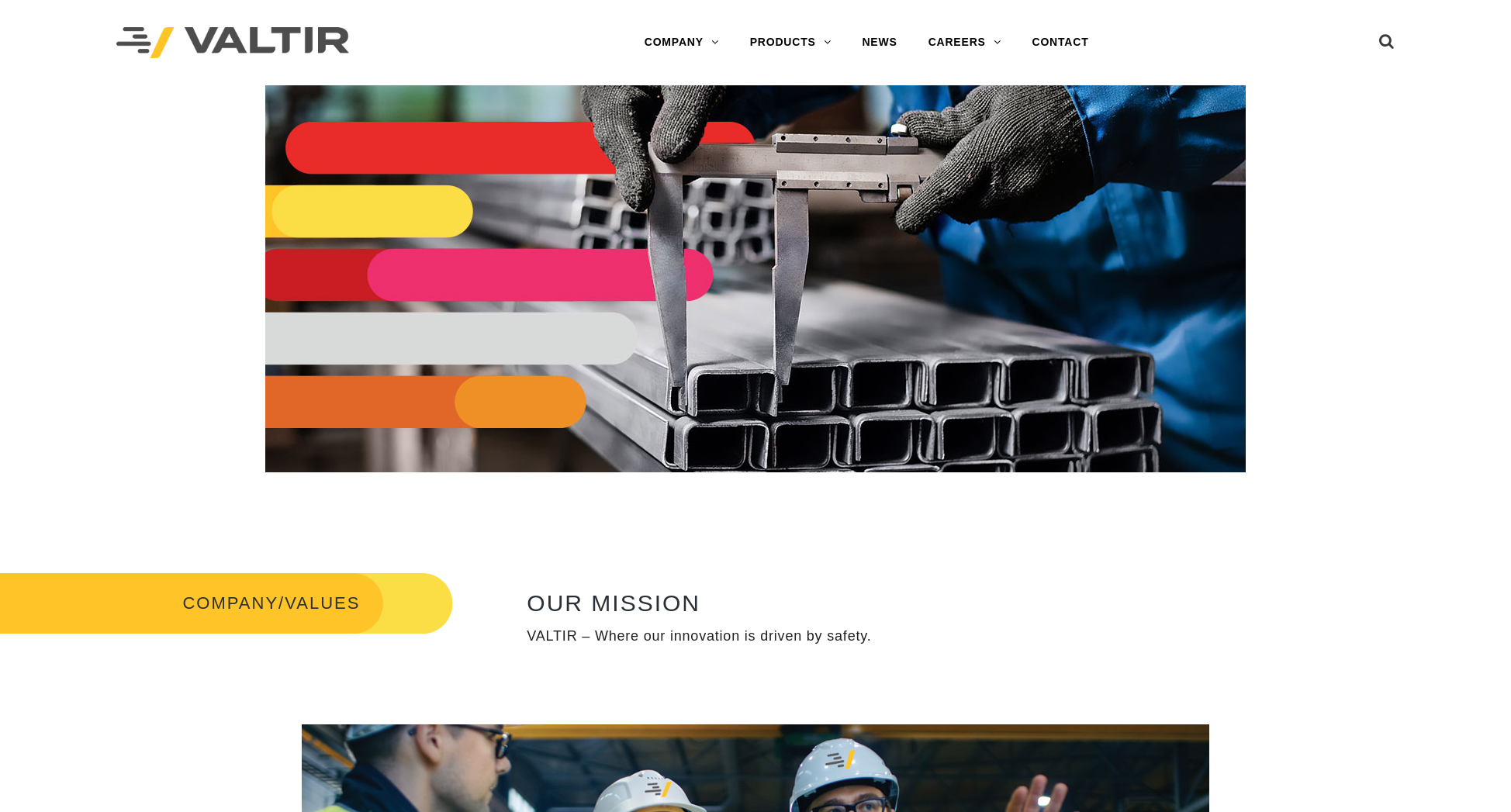
click at [191, 26] on div at bounding box center [296, 42] width 360 height 86
click at [222, 39] on img at bounding box center [232, 43] width 232 height 31
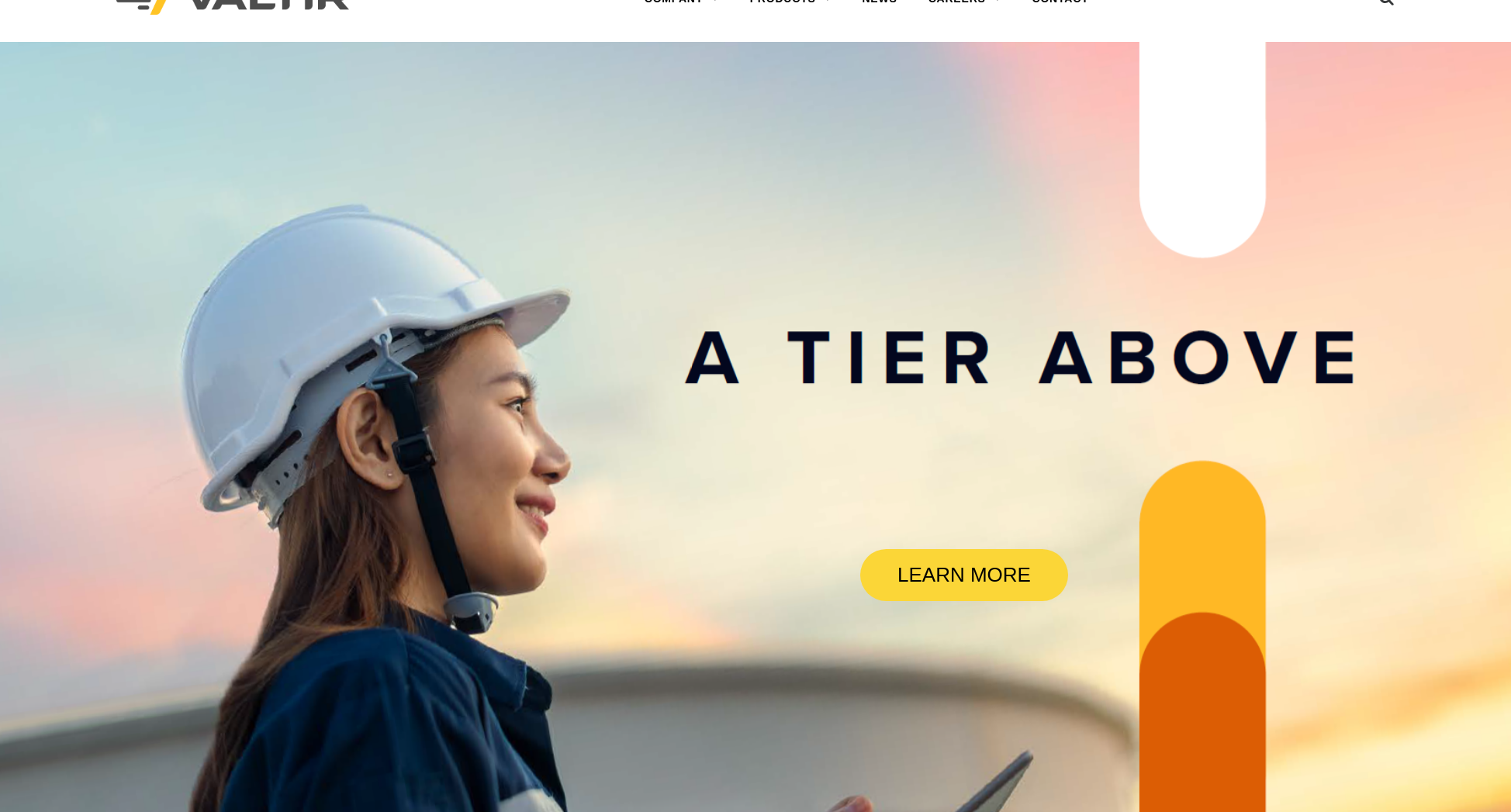
scroll to position [133, 0]
